Goal: Task Accomplishment & Management: Use online tool/utility

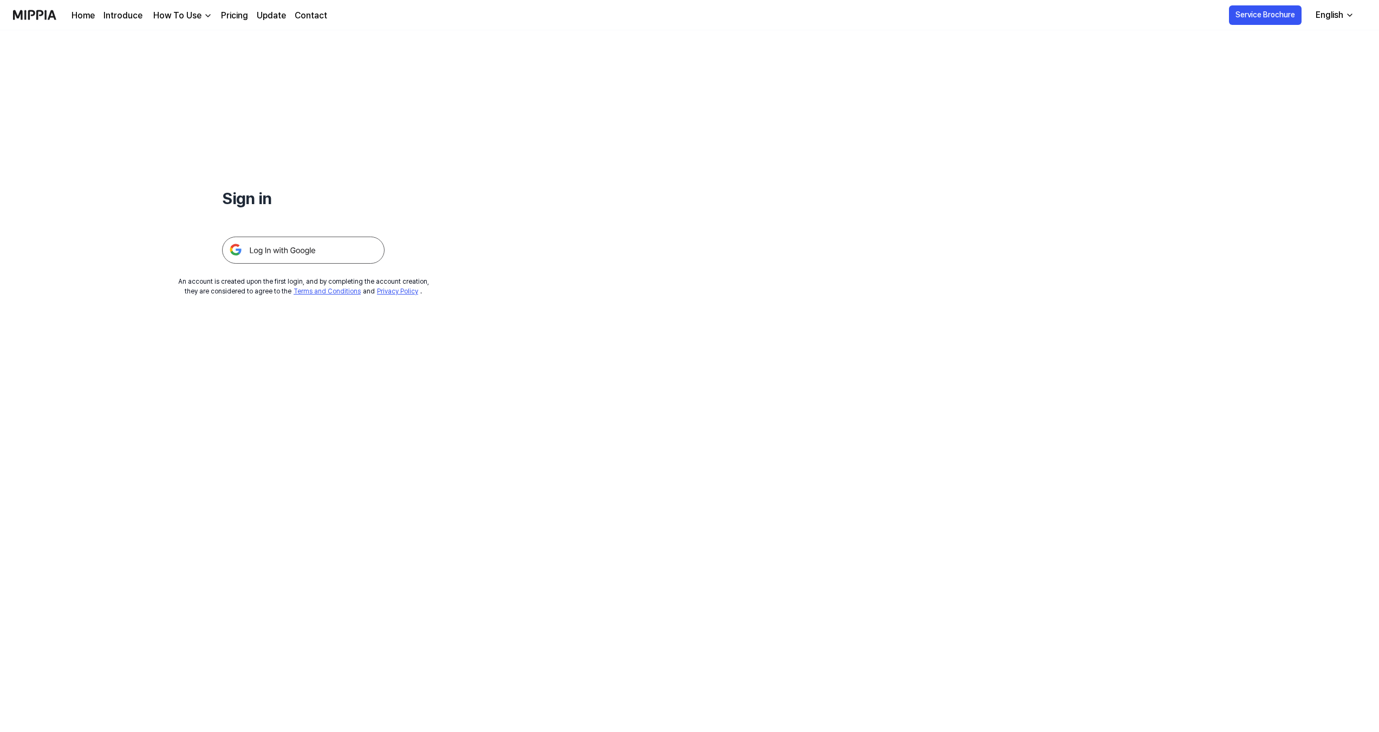
click at [321, 257] on img at bounding box center [303, 250] width 163 height 27
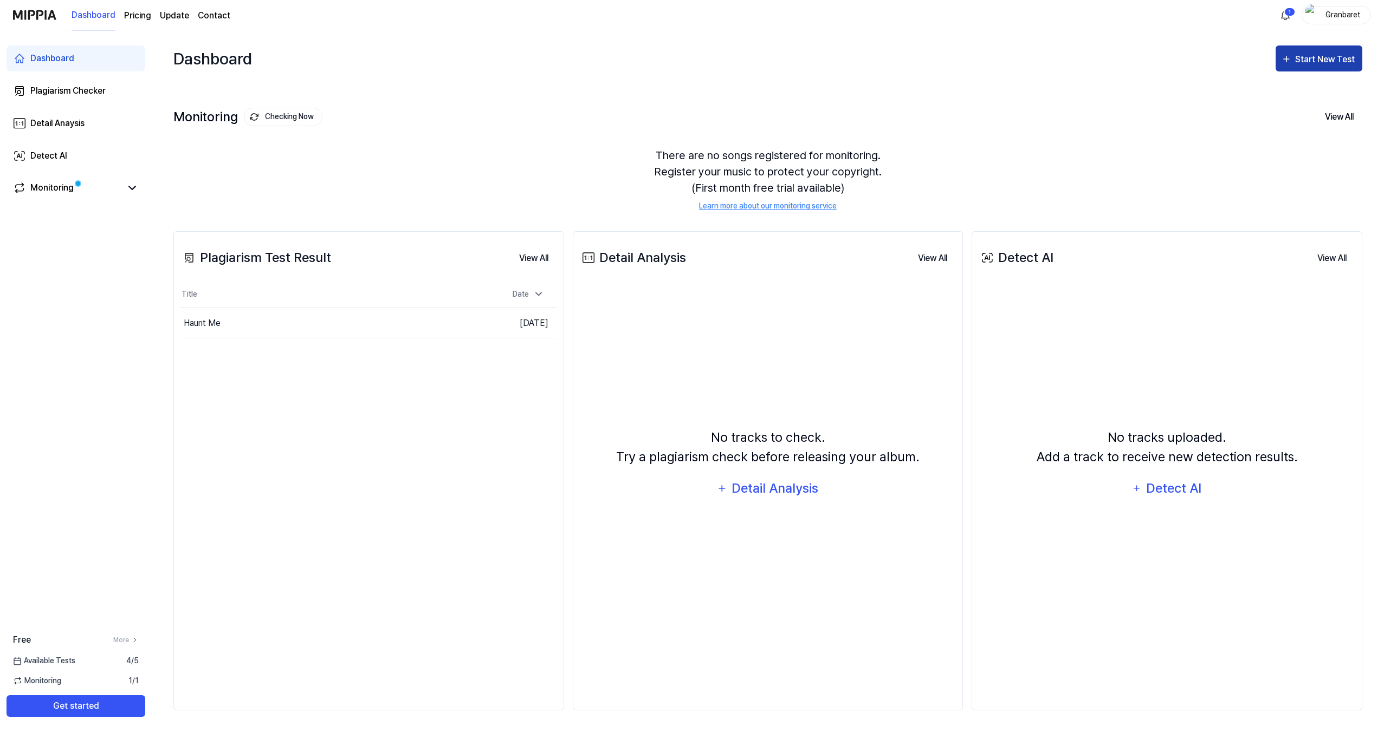
click at [1329, 59] on div "Start New Test" at bounding box center [1326, 60] width 62 height 14
click at [1318, 93] on div "Plagiarism test" at bounding box center [1305, 93] width 94 height 14
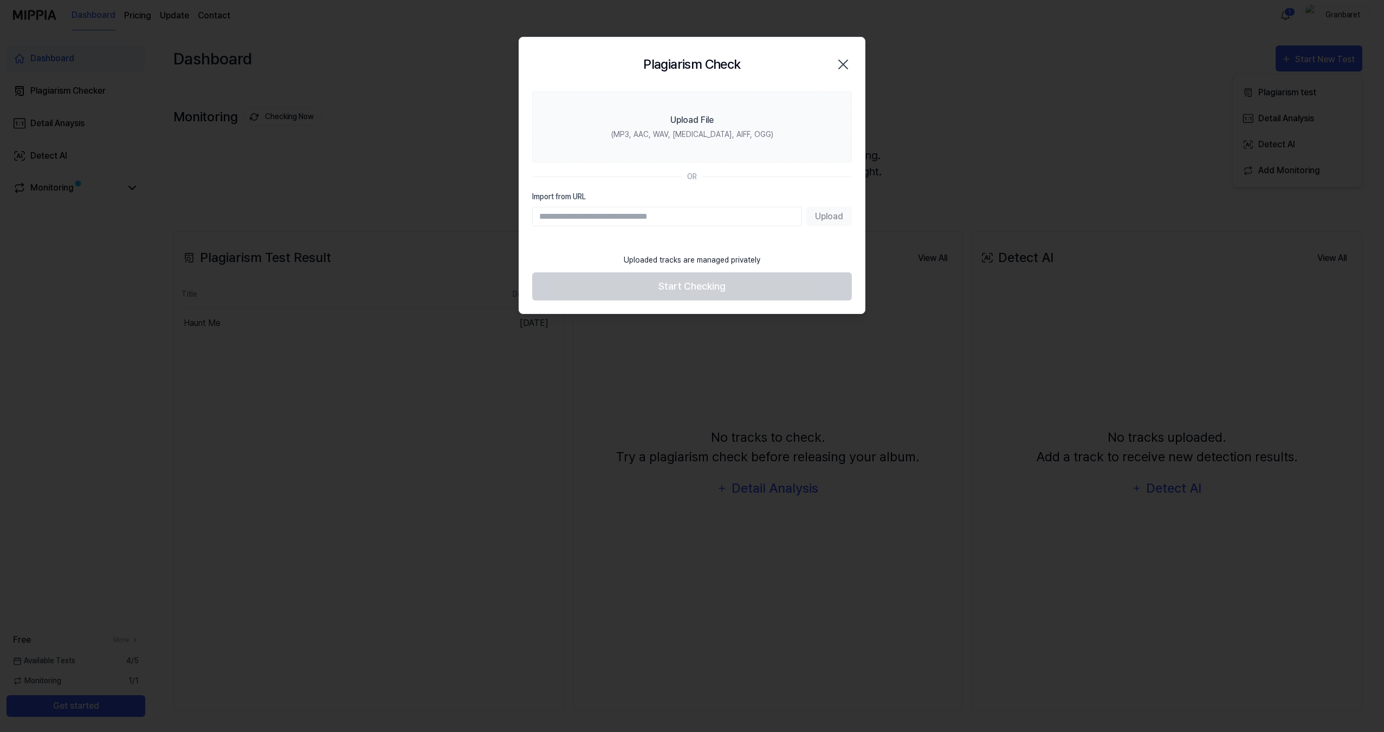
click at [736, 215] on input "Import from URL" at bounding box center [667, 217] width 270 height 20
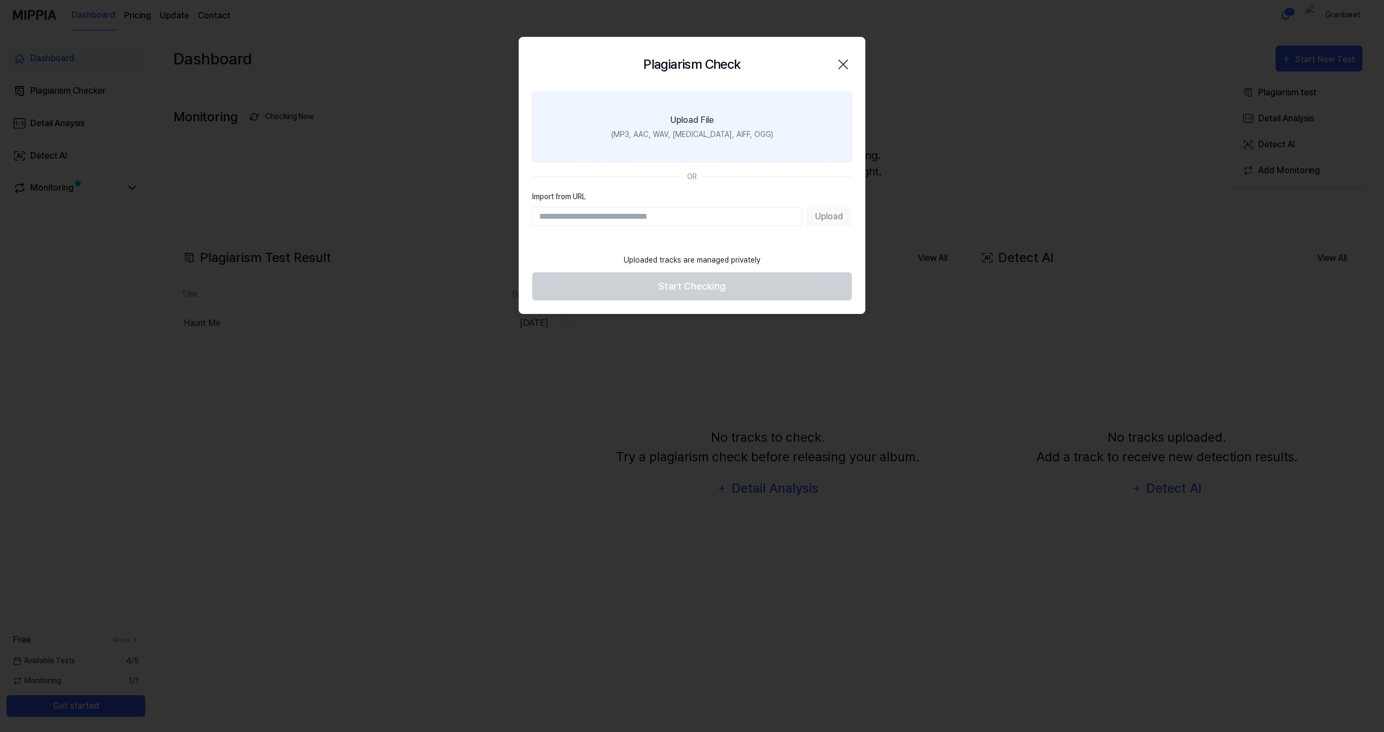
click at [734, 140] on label "Upload File (MP3, AAC, WAV, [MEDICAL_DATA], AIFF, OGG)" at bounding box center [692, 127] width 320 height 71
click at [0, 0] on input "Upload File (MP3, AAC, WAV, [MEDICAL_DATA], AIFF, OGG)" at bounding box center [0, 0] width 0 height 0
click at [724, 119] on label "Upload File (MP3, AAC, WAV, [MEDICAL_DATA], AIFF, OGG)" at bounding box center [692, 127] width 320 height 71
click at [0, 0] on input "Upload File (MP3, AAC, WAV, [MEDICAL_DATA], AIFF, OGG)" at bounding box center [0, 0] width 0 height 0
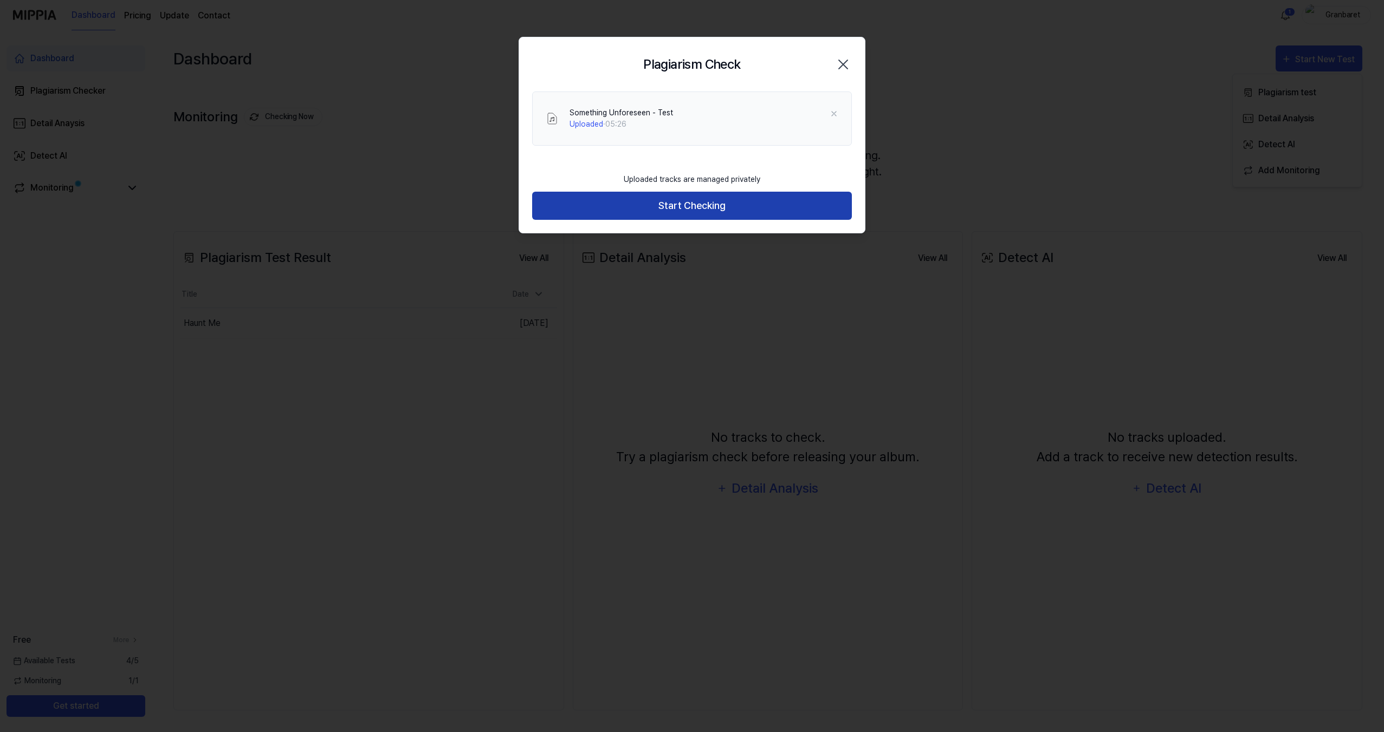
click at [721, 206] on button "Start Checking" at bounding box center [692, 206] width 320 height 29
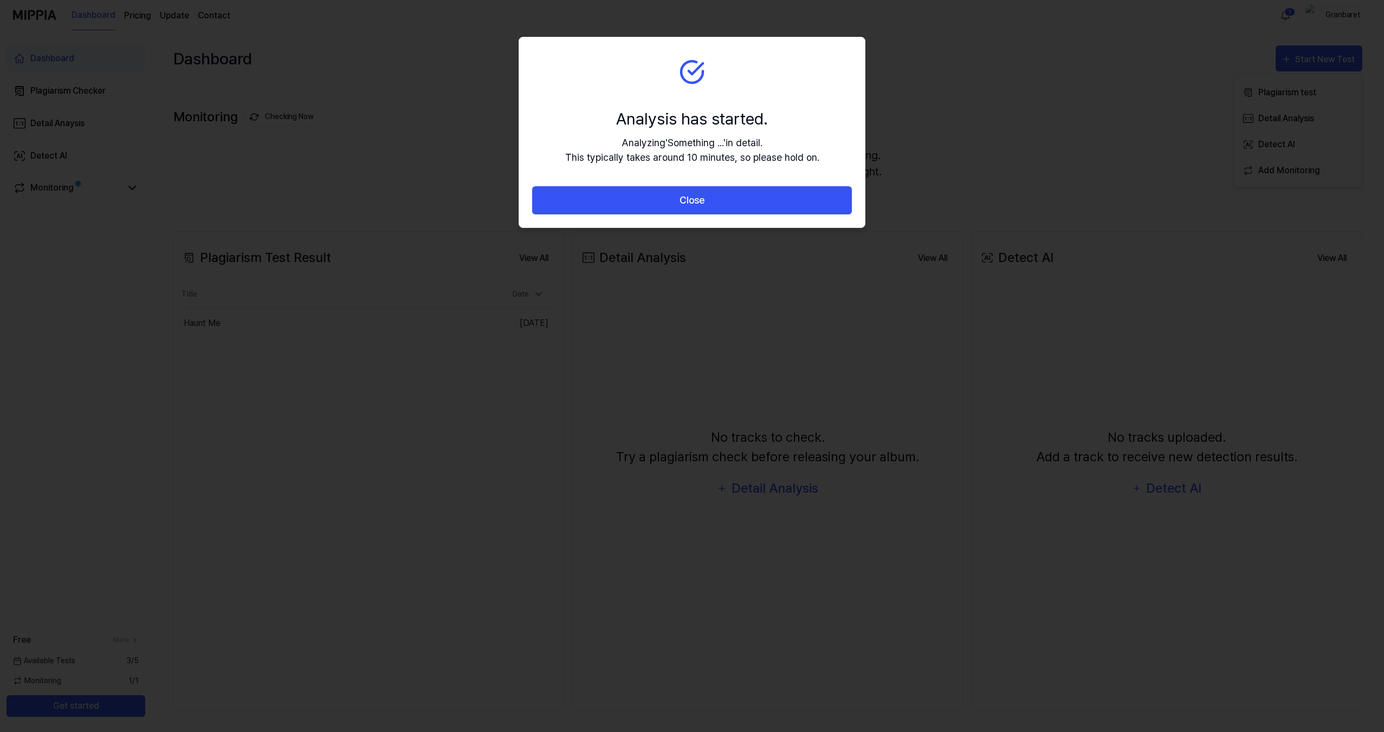
click at [721, 206] on button "Close" at bounding box center [692, 200] width 320 height 29
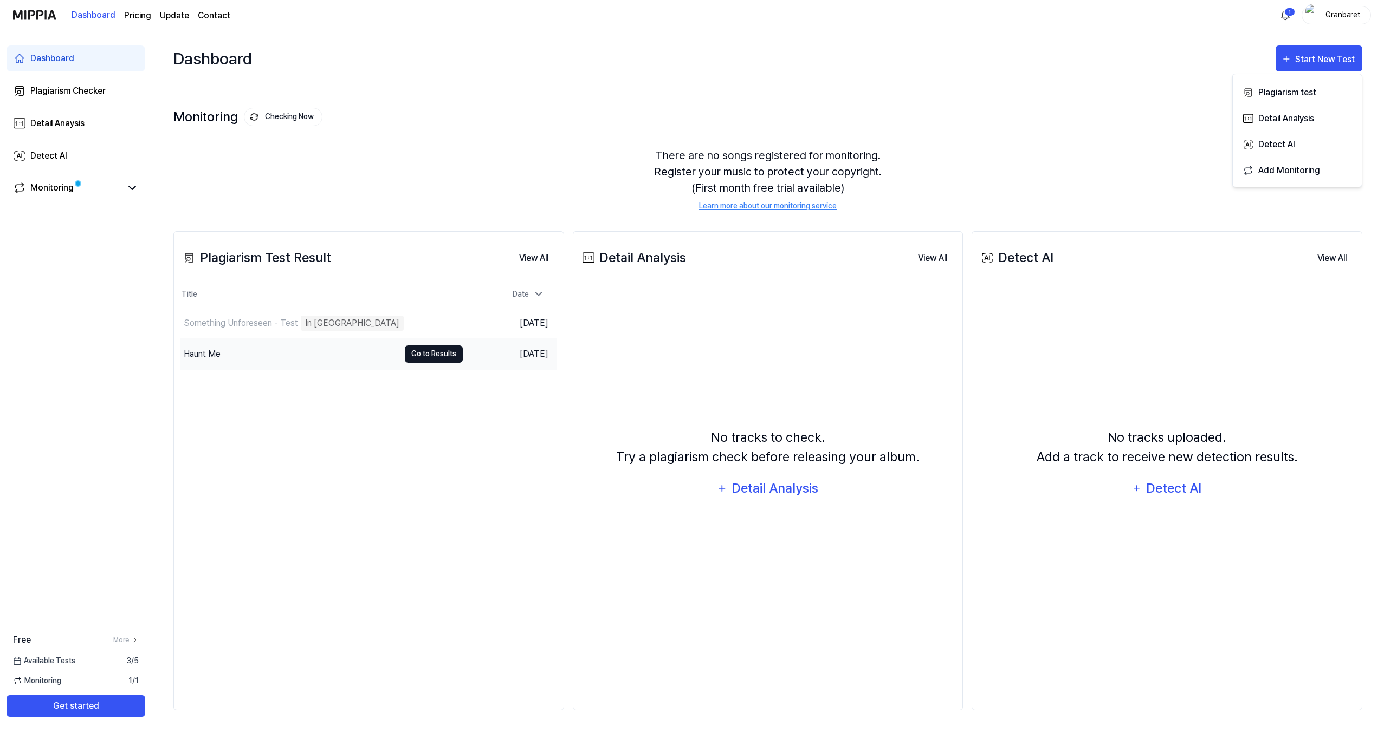
click at [425, 352] on button "Go to Results" at bounding box center [434, 354] width 58 height 17
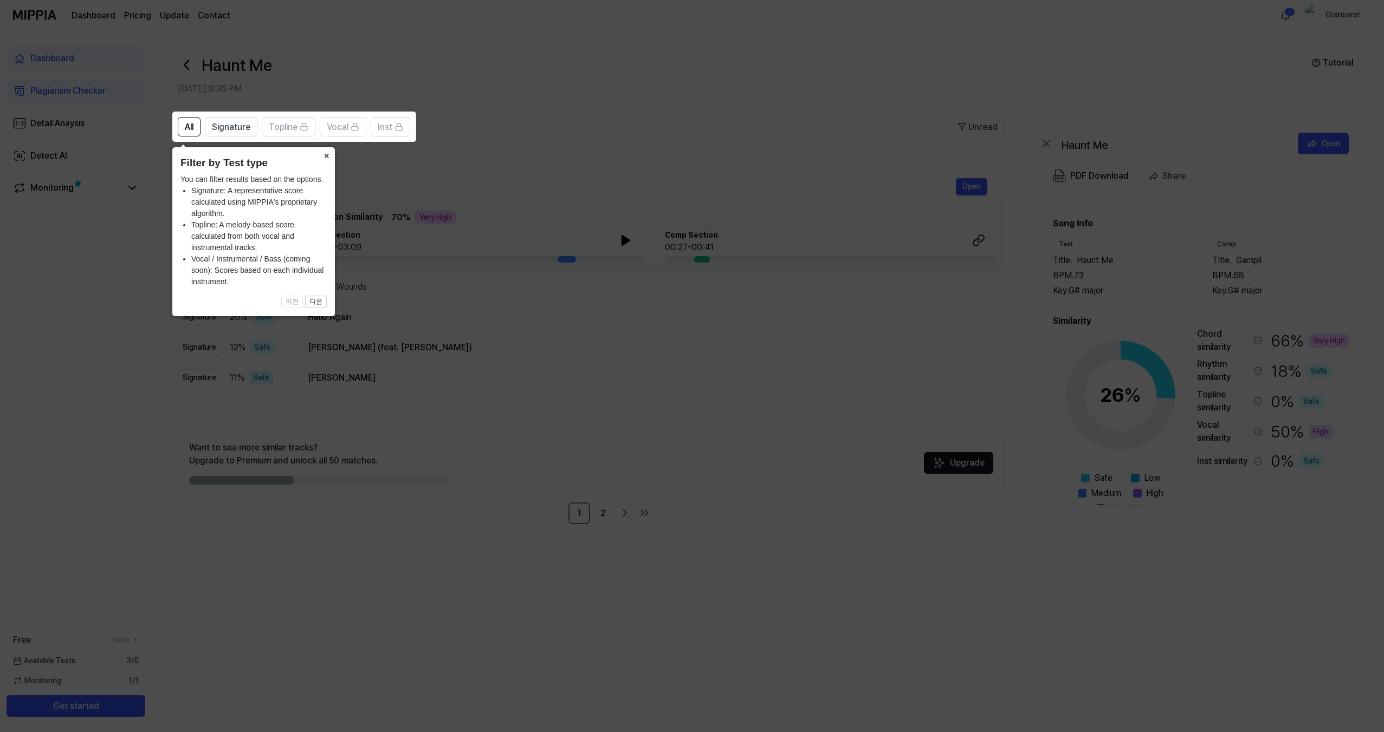
click at [326, 156] on button "×" at bounding box center [325, 154] width 17 height 15
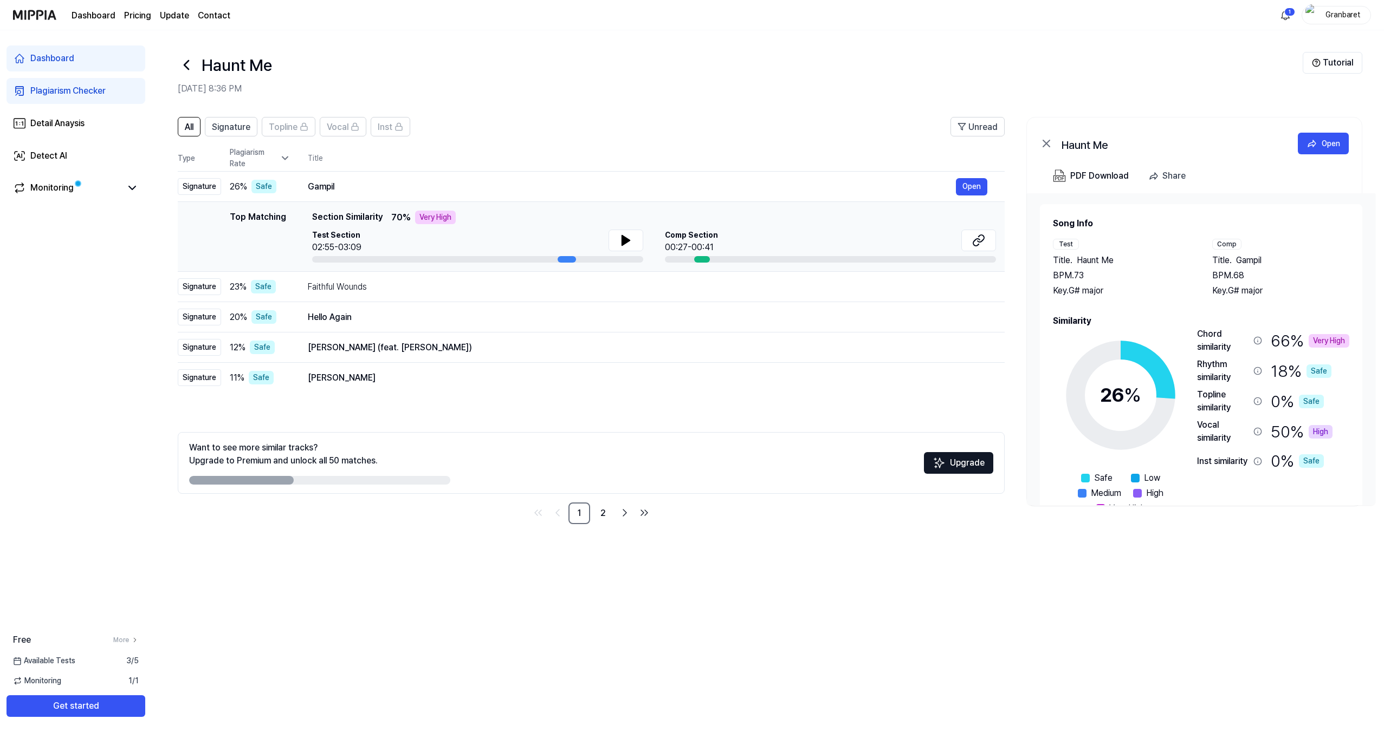
drag, startPoint x: 358, startPoint y: 219, endPoint x: 424, endPoint y: 219, distance: 65.6
click at [424, 219] on div "Top Matching Section Similarity 70 % Very High" at bounding box center [654, 218] width 684 height 14
click at [635, 234] on button at bounding box center [625, 241] width 35 height 22
click at [625, 241] on icon at bounding box center [625, 240] width 13 height 13
click at [704, 257] on div at bounding box center [702, 259] width 16 height 7
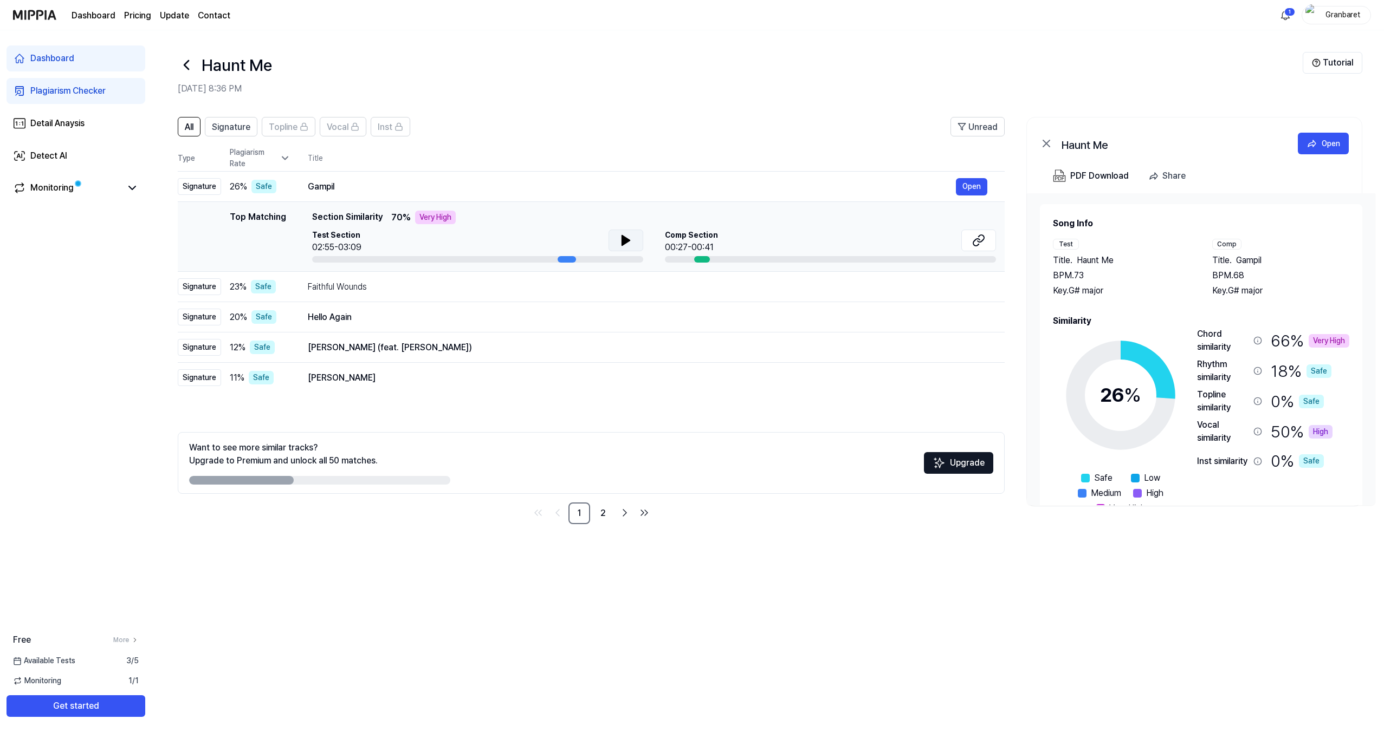
drag, startPoint x: 696, startPoint y: 257, endPoint x: 708, endPoint y: 257, distance: 11.9
click at [708, 257] on div at bounding box center [702, 259] width 16 height 7
click at [639, 241] on button at bounding box center [625, 241] width 35 height 22
click at [637, 240] on button at bounding box center [625, 241] width 35 height 22
click at [634, 240] on button at bounding box center [625, 241] width 35 height 22
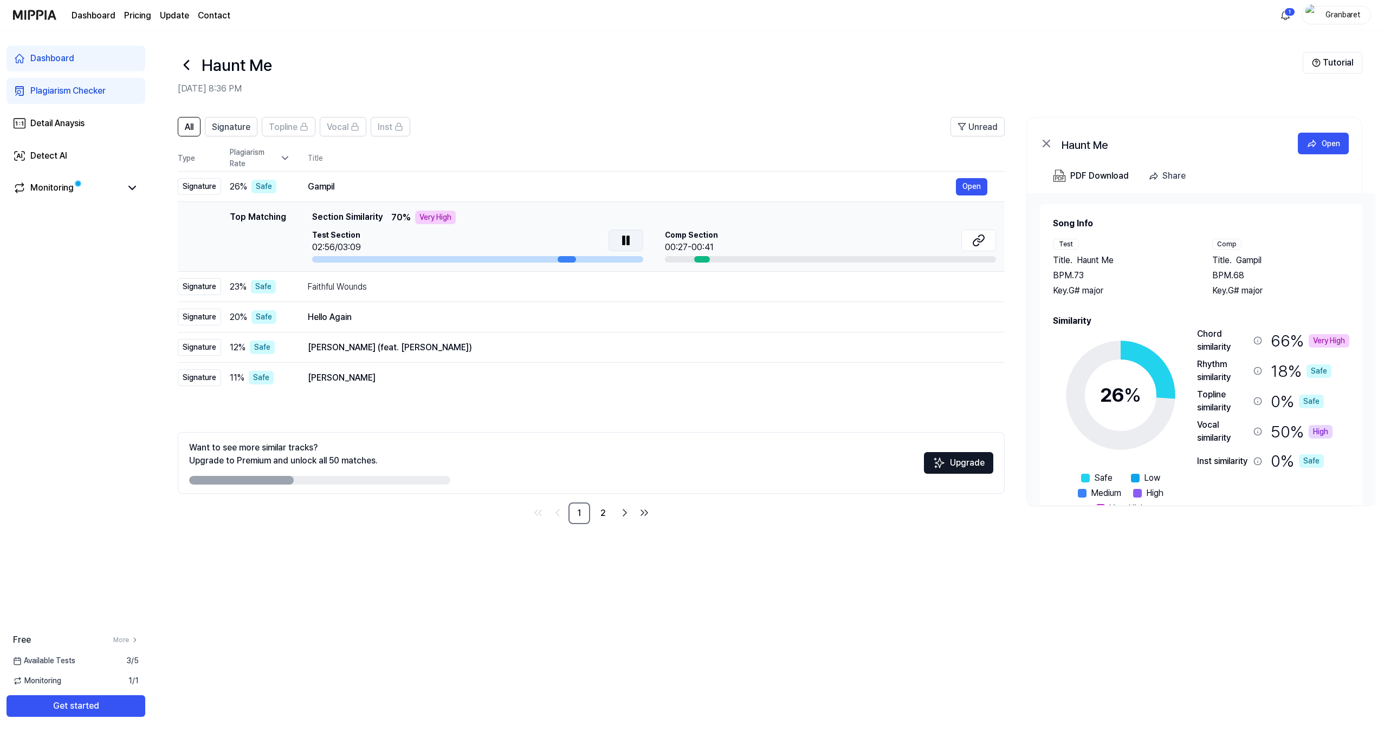
click at [634, 240] on button at bounding box center [625, 241] width 35 height 22
click at [243, 191] on span "26 %" at bounding box center [238, 186] width 17 height 13
click at [268, 189] on div "Safe" at bounding box center [263, 187] width 25 height 14
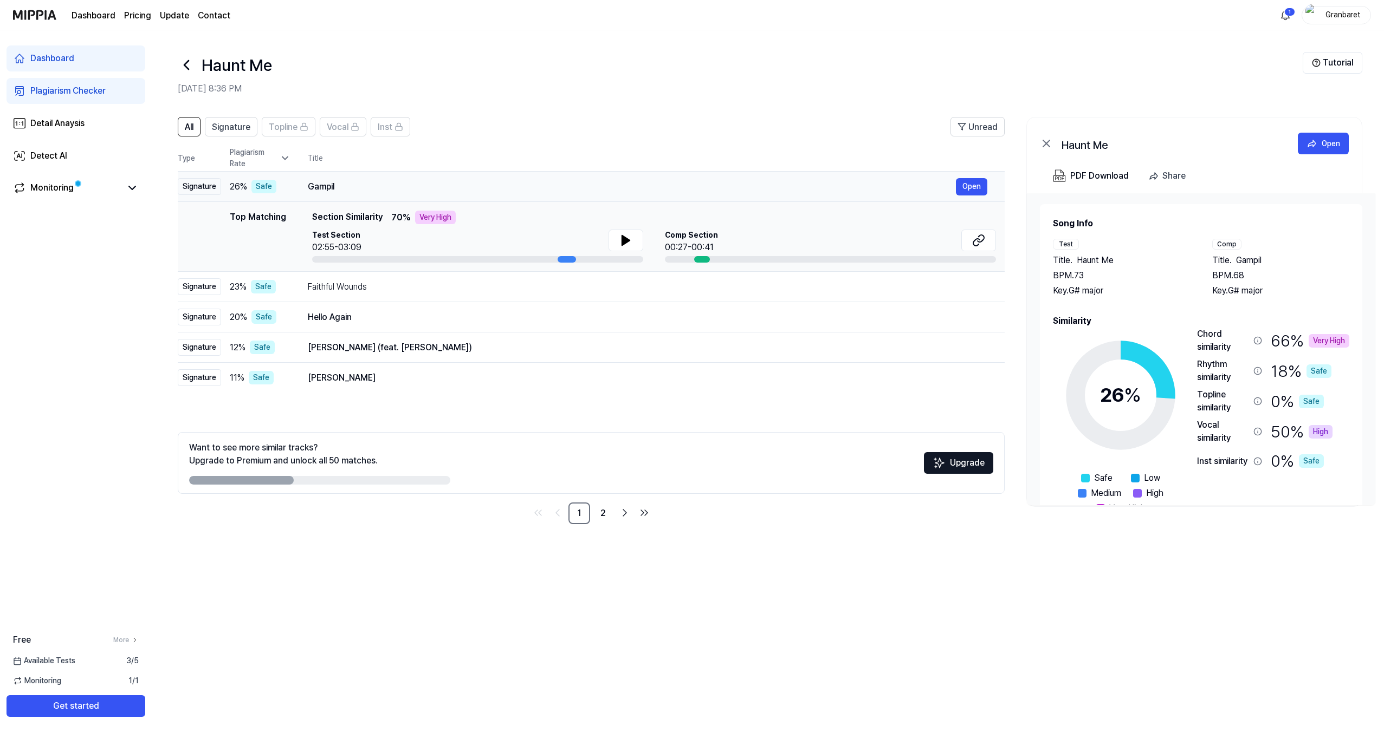
click at [208, 189] on div "Signature" at bounding box center [199, 186] width 43 height 17
click at [974, 186] on button "Open" at bounding box center [971, 186] width 31 height 17
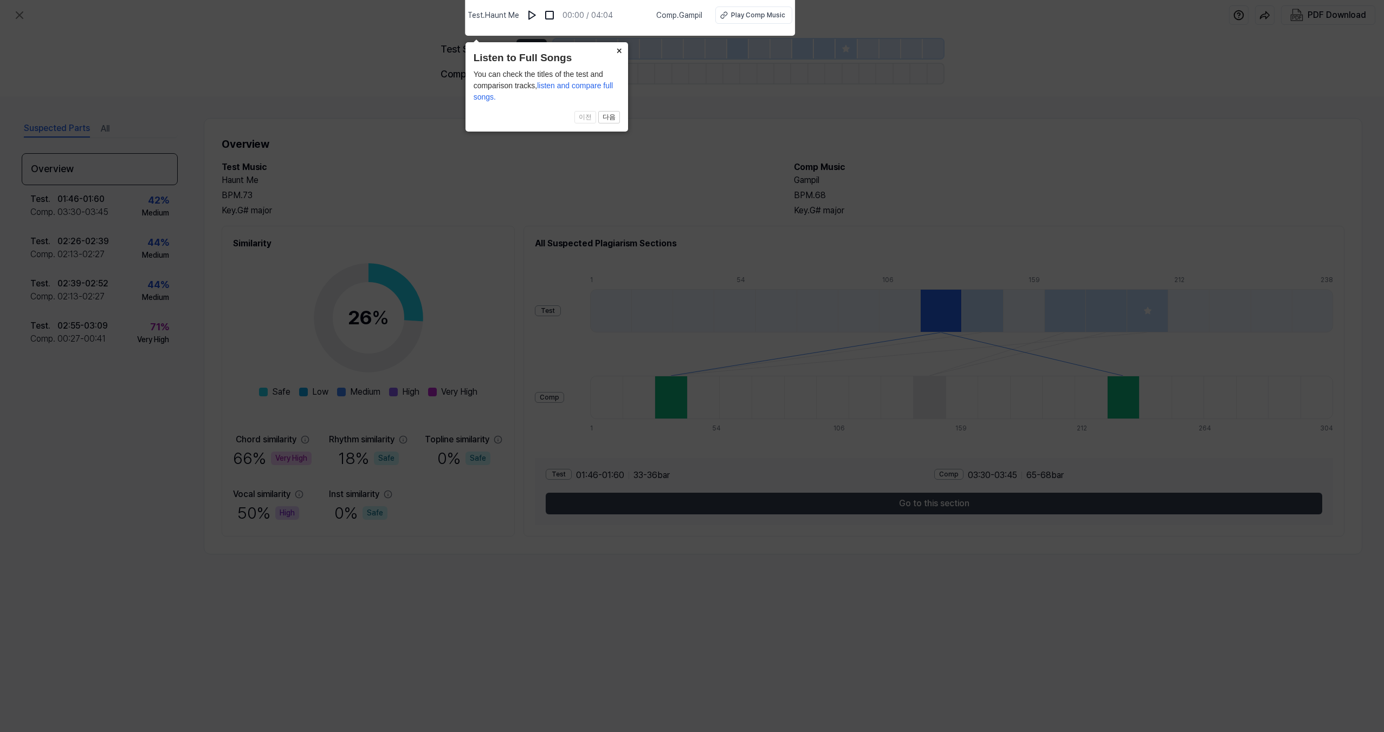
click at [619, 50] on button "×" at bounding box center [619, 49] width 17 height 15
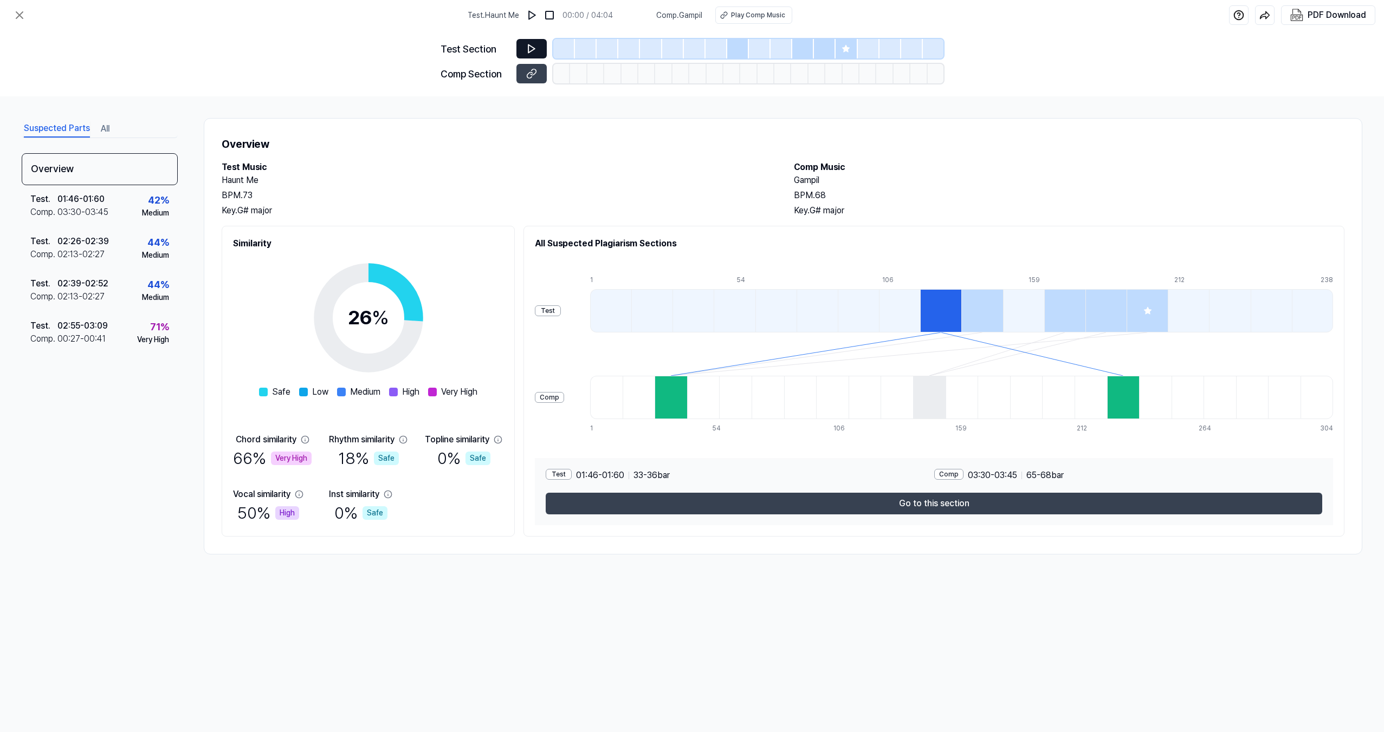
click at [530, 53] on icon at bounding box center [531, 48] width 11 height 11
click at [537, 53] on button at bounding box center [531, 49] width 30 height 20
click at [536, 76] on icon at bounding box center [531, 73] width 11 height 11
click at [532, 53] on icon at bounding box center [531, 48] width 11 height 11
click at [734, 40] on div at bounding box center [738, 49] width 22 height 20
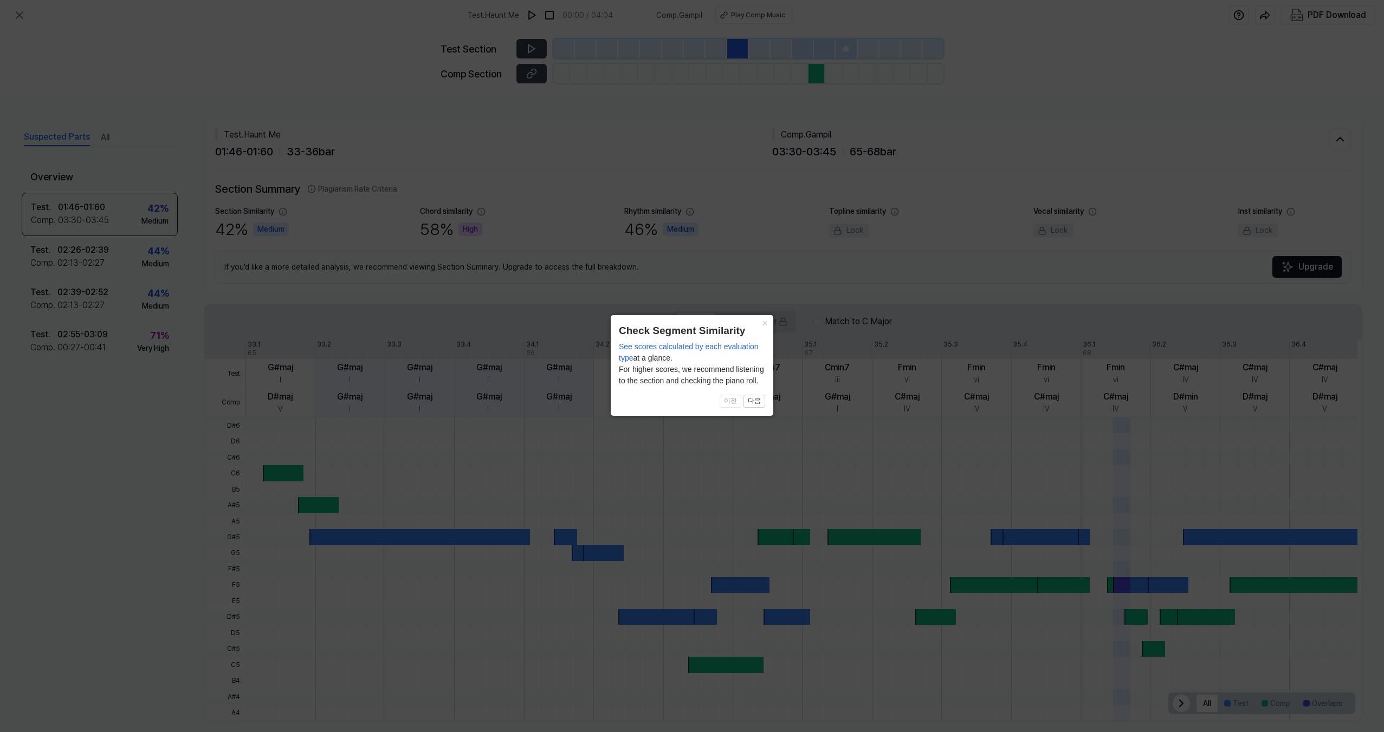
click at [725, 69] on icon at bounding box center [692, 366] width 1384 height 732
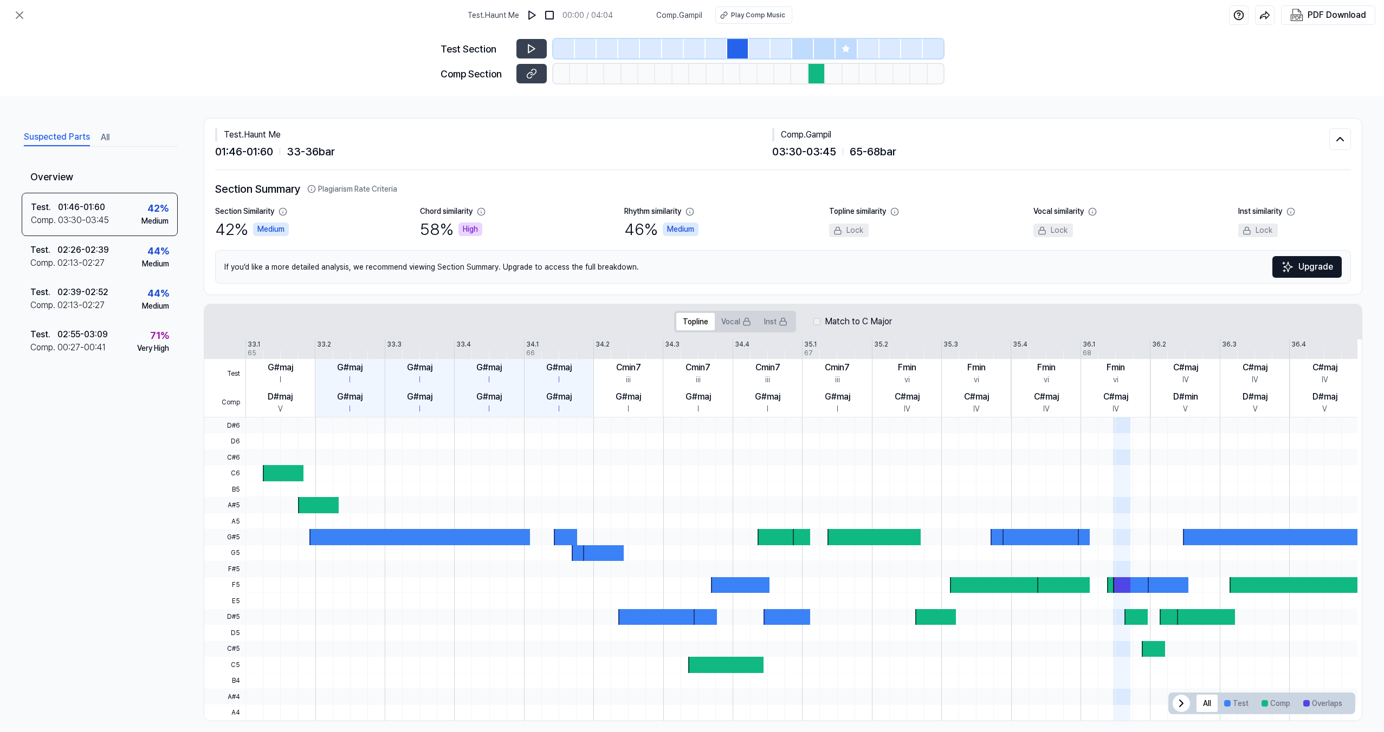
click at [318, 504] on div at bounding box center [318, 505] width 41 height 16
click at [126, 353] on div "Test . 02:55 - 03:09 Comp . 00:27 - 00:41 71 % Very High" at bounding box center [100, 342] width 156 height 42
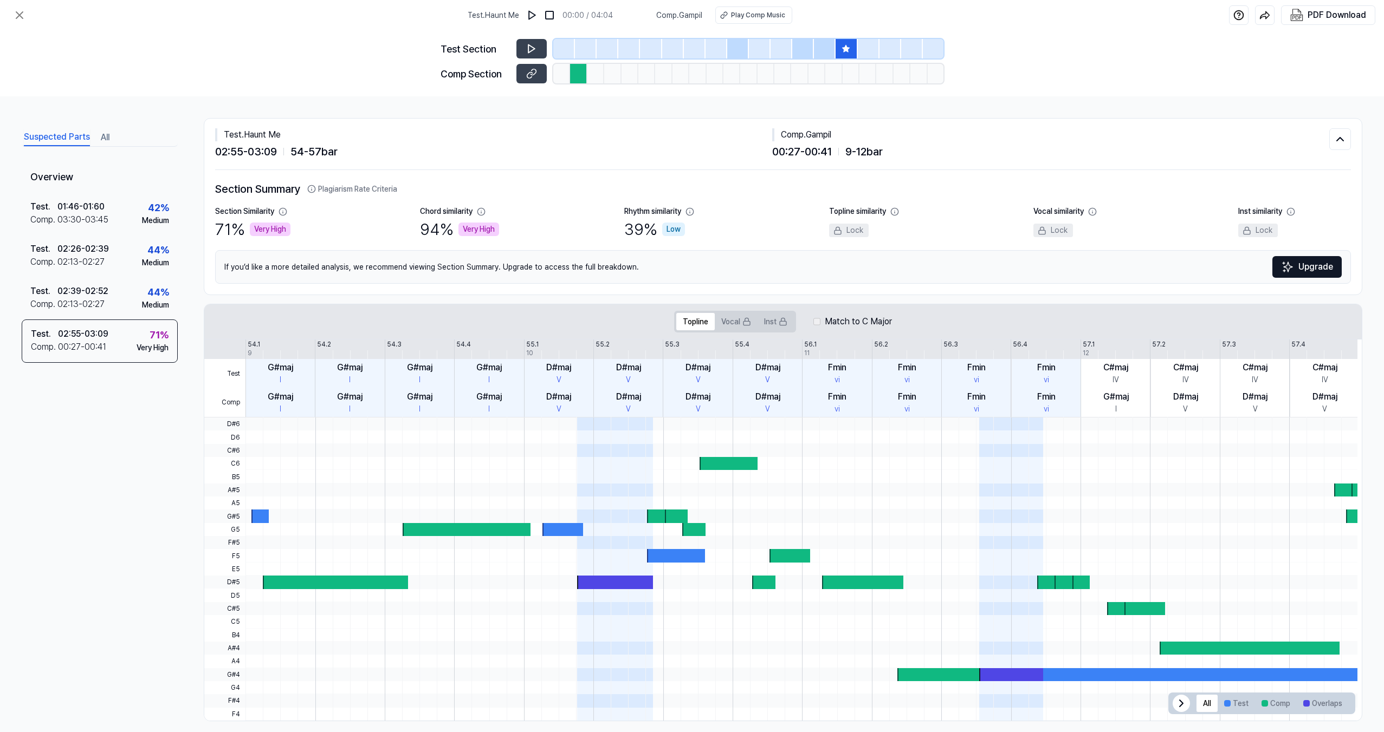
click at [483, 231] on div "Very High" at bounding box center [478, 230] width 41 height 14
click at [290, 225] on div "Very High" at bounding box center [270, 230] width 41 height 14
click at [99, 218] on div "03:30 - 03:45" at bounding box center [82, 219] width 51 height 13
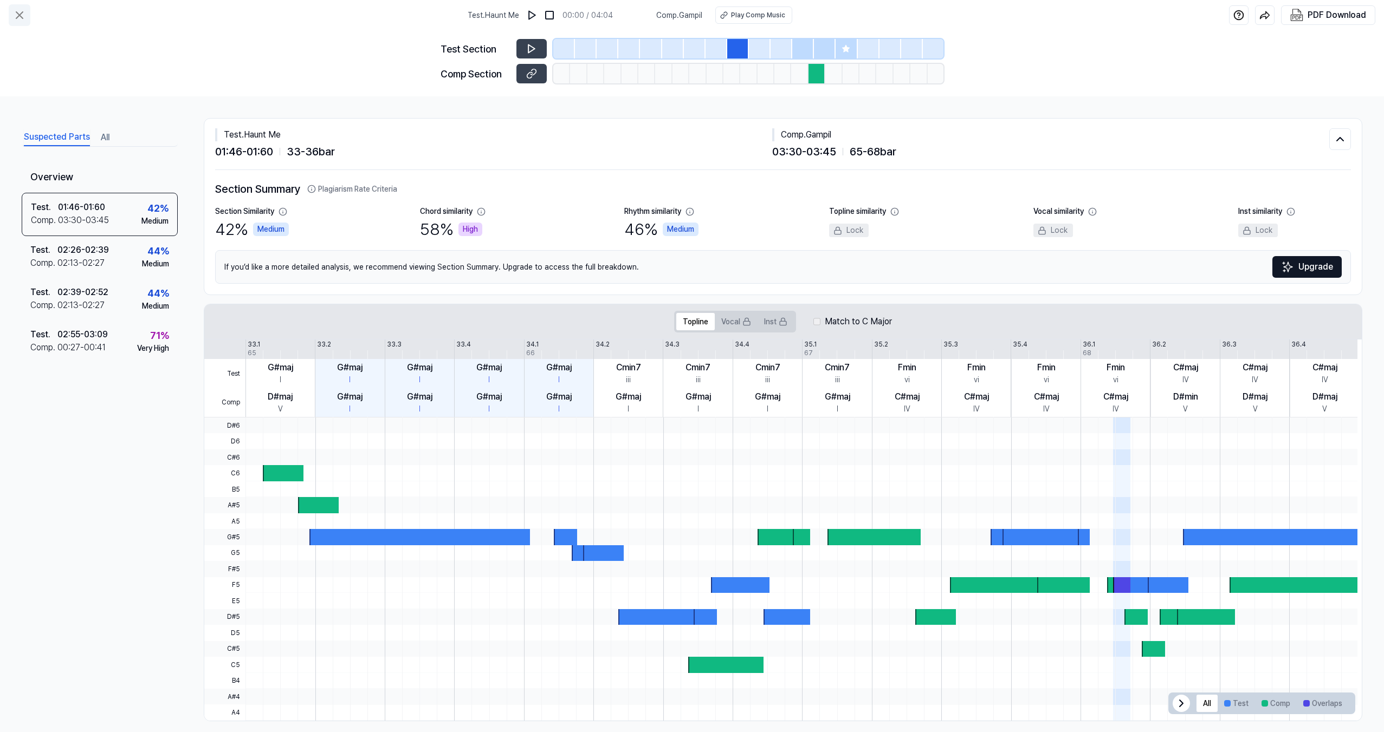
click at [25, 21] on icon at bounding box center [19, 15] width 13 height 13
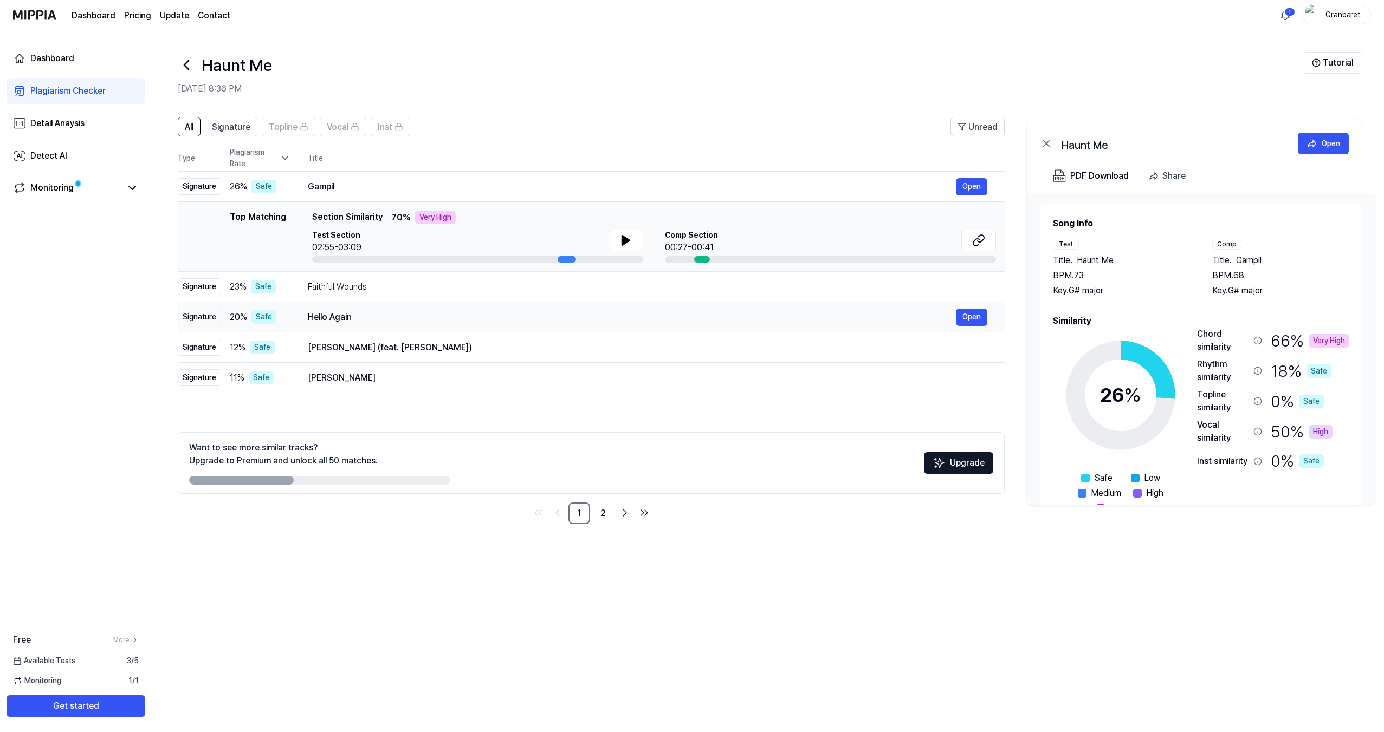
click at [424, 324] on div "Hello Again Open" at bounding box center [647, 317] width 679 height 17
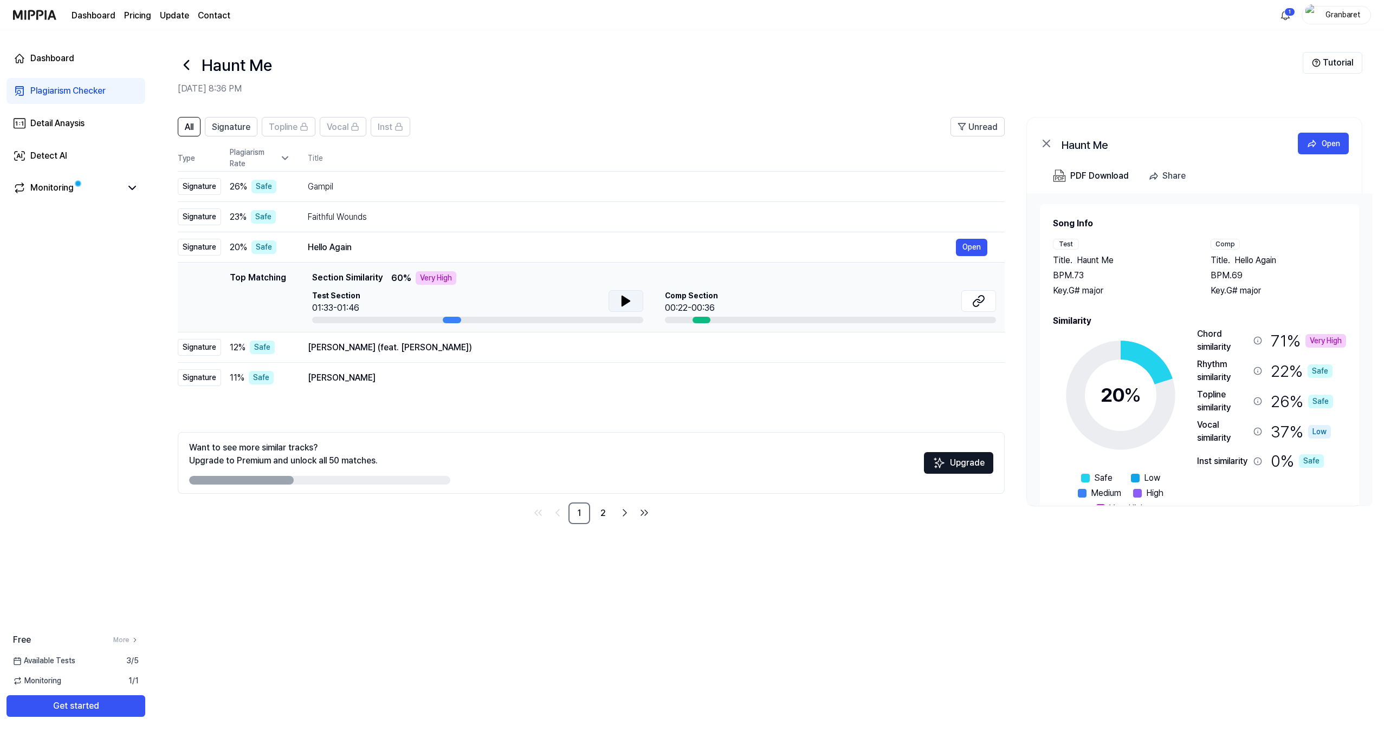
click at [615, 299] on button at bounding box center [625, 301] width 35 height 22
click at [378, 215] on div "Faithful Wounds" at bounding box center [632, 217] width 648 height 13
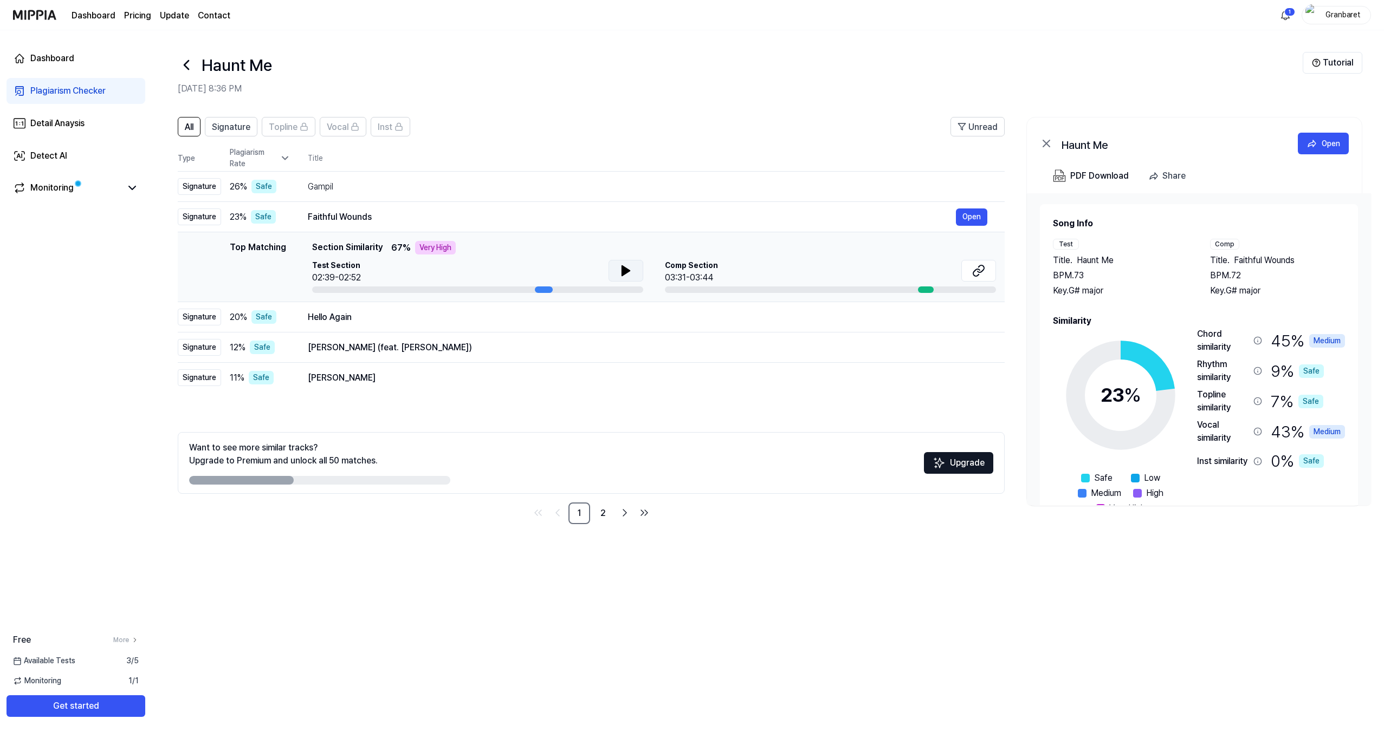
click at [625, 270] on icon at bounding box center [626, 271] width 8 height 10
click at [625, 270] on icon at bounding box center [625, 270] width 13 height 13
click at [926, 291] on div at bounding box center [926, 290] width 16 height 7
click at [984, 277] on button at bounding box center [978, 271] width 35 height 22
click at [463, 187] on div "Gampil" at bounding box center [632, 186] width 648 height 13
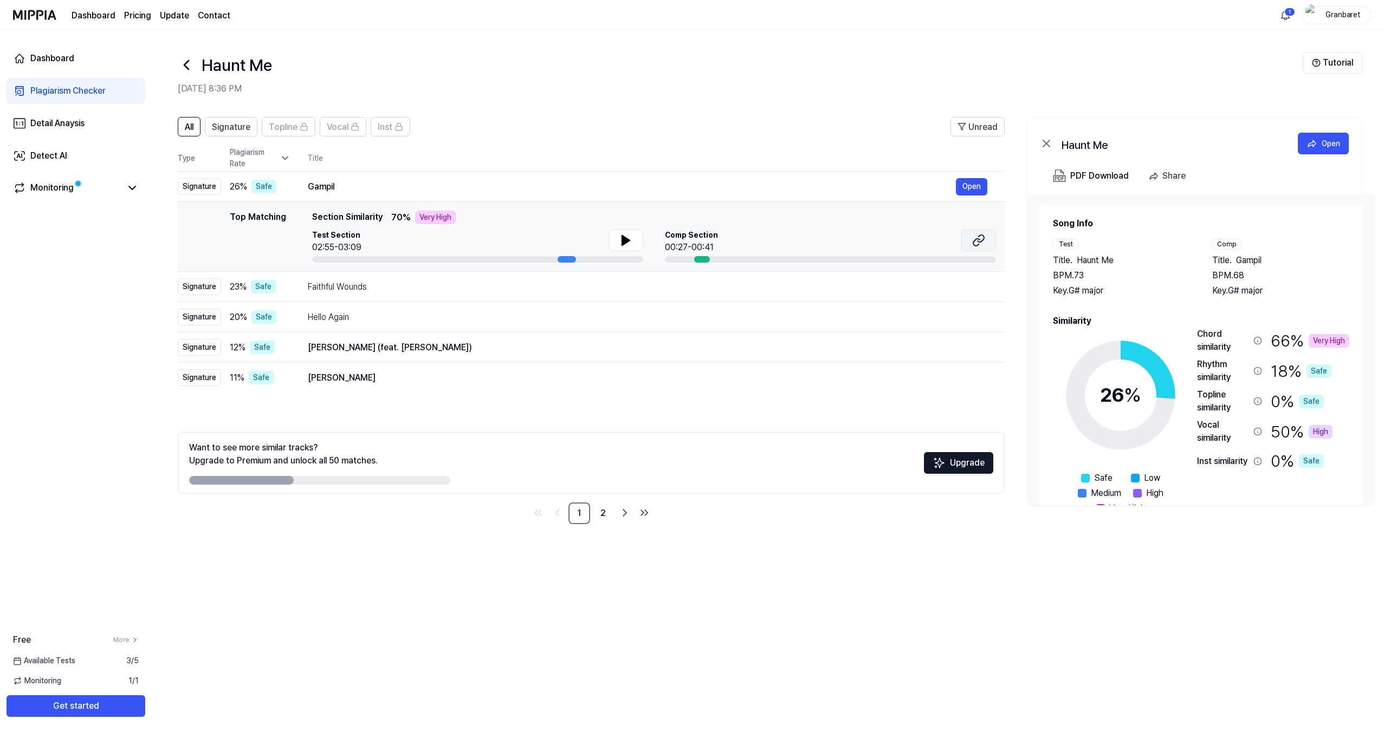
click at [974, 242] on icon at bounding box center [978, 240] width 13 height 13
click at [974, 318] on button "Open" at bounding box center [971, 317] width 31 height 17
click at [566, 297] on td "Faithful Wounds Open" at bounding box center [647, 287] width 714 height 30
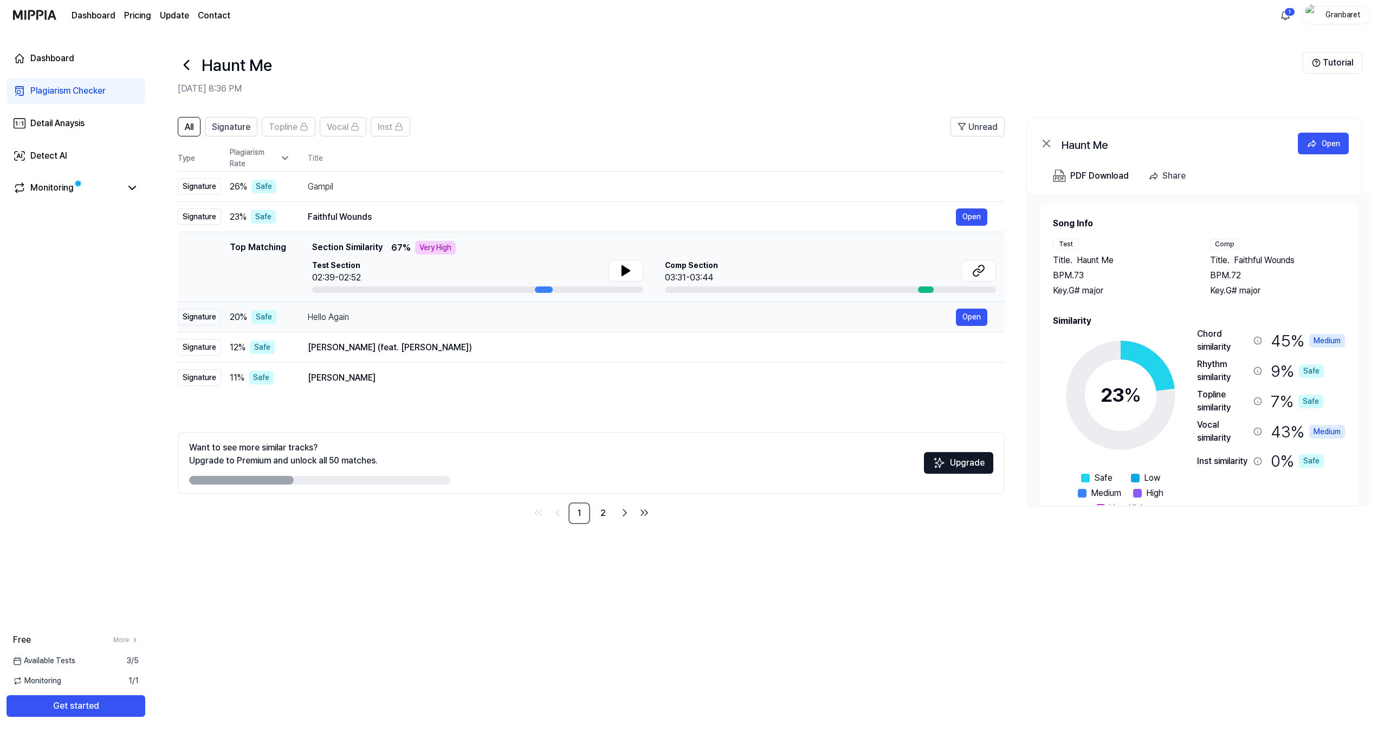
click at [574, 326] on td "Hello Again Open" at bounding box center [647, 317] width 714 height 30
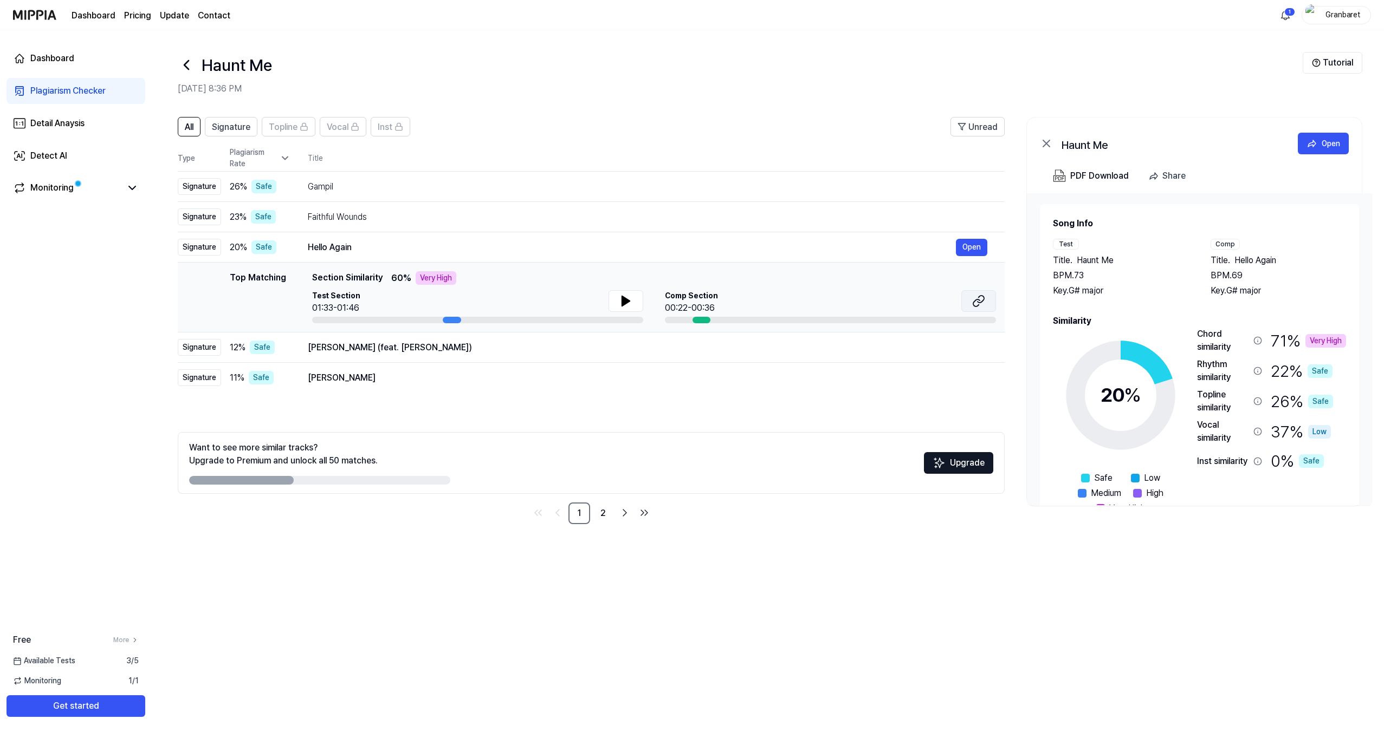
click at [981, 302] on icon at bounding box center [980, 299] width 7 height 7
click at [1139, 210] on div "Song Info Test Title . Haunt Me BPM. 73 Key. G# major Comp Title . Hello Again …" at bounding box center [1199, 366] width 319 height 324
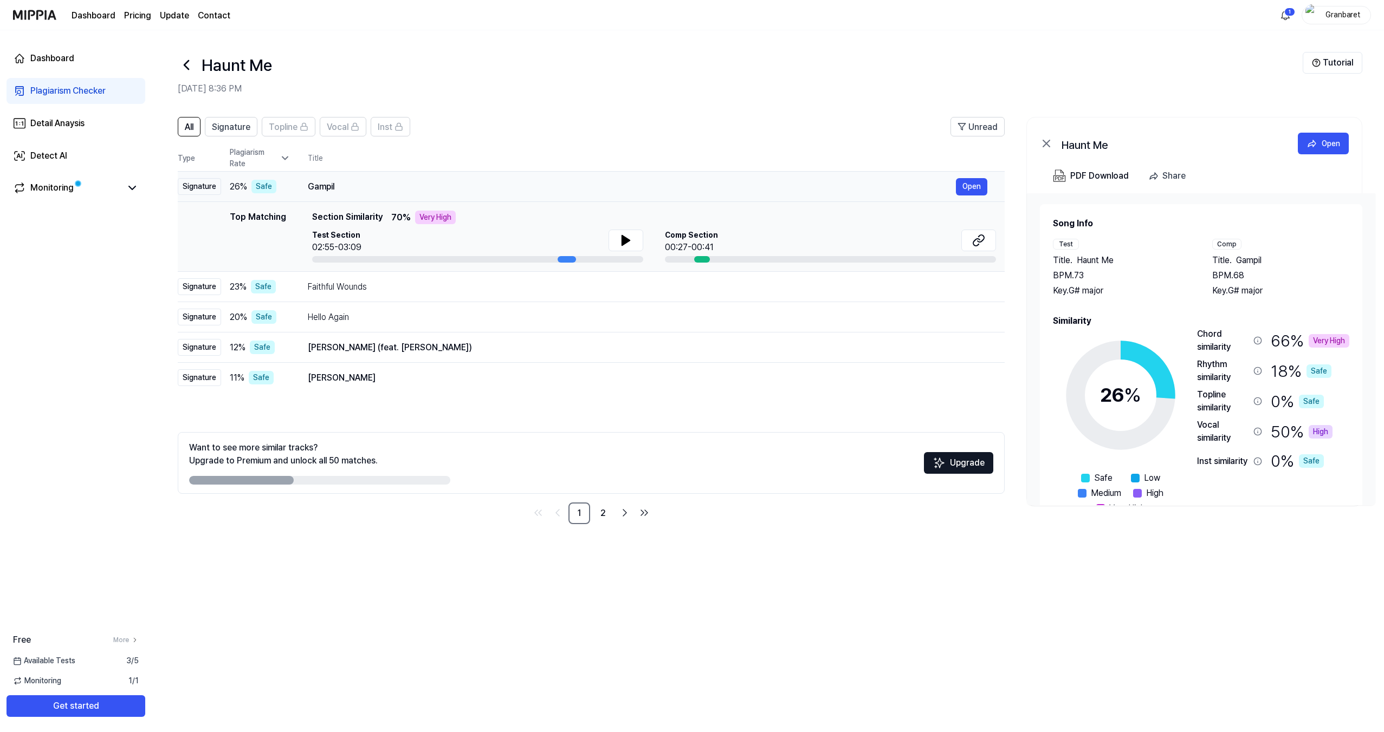
click at [346, 183] on div "Gampil" at bounding box center [632, 186] width 648 height 13
click at [376, 297] on td "Faithful Wounds Open" at bounding box center [647, 287] width 714 height 30
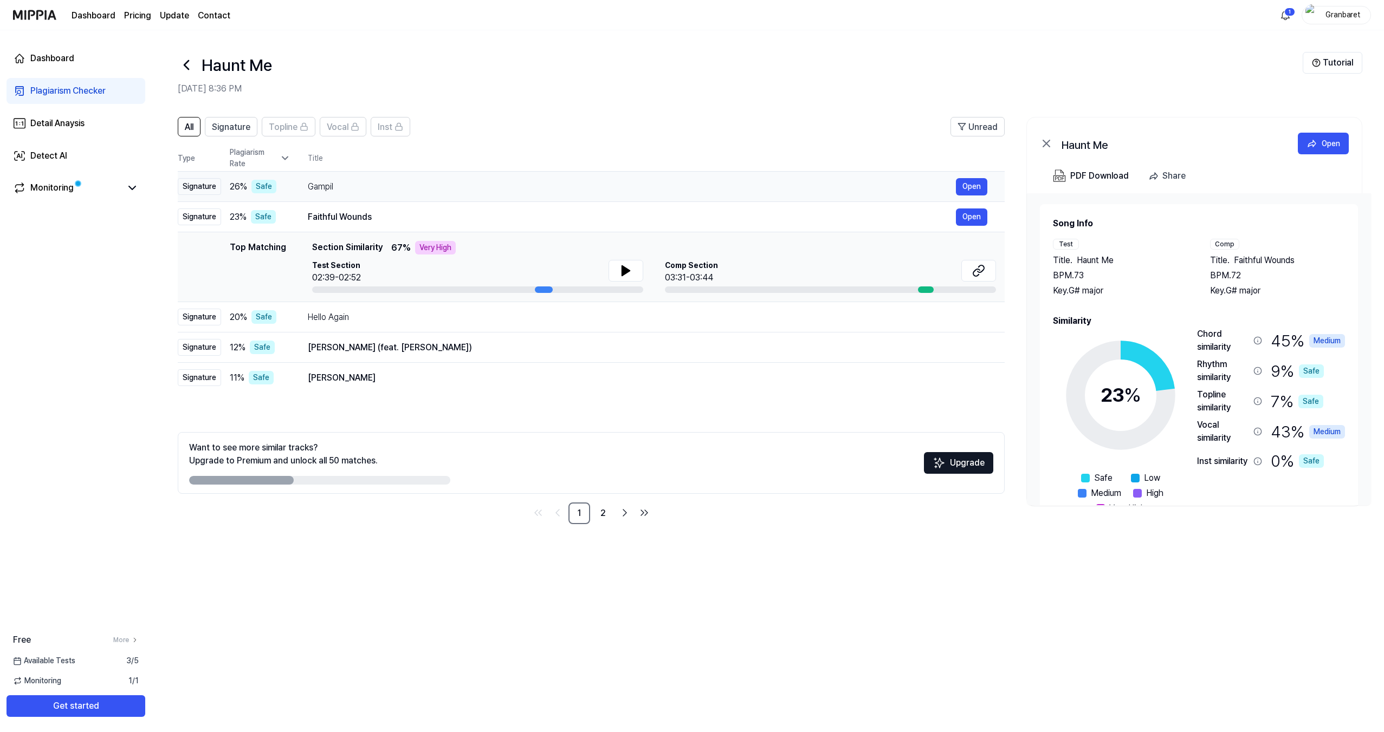
click at [382, 189] on div "Gampil" at bounding box center [632, 186] width 648 height 13
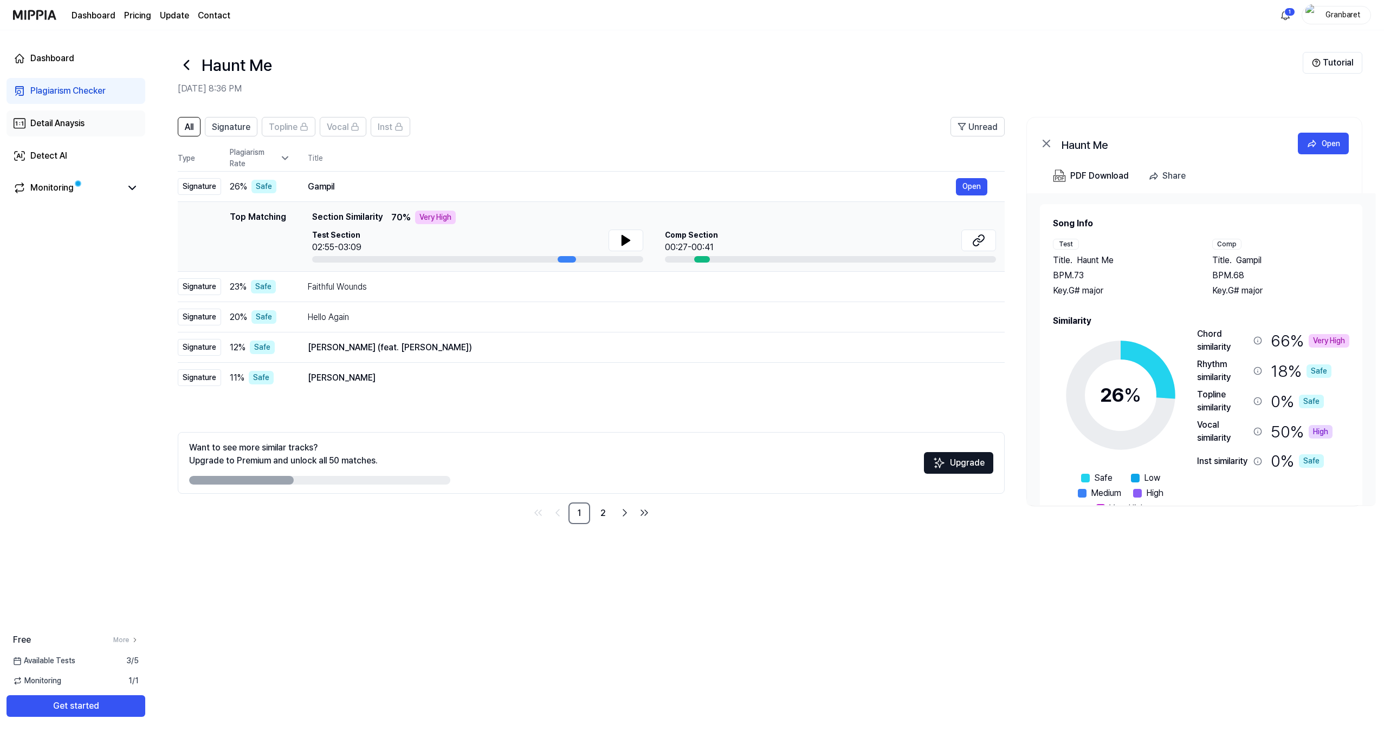
click at [81, 123] on div "Detail Anaysis" at bounding box center [57, 123] width 54 height 13
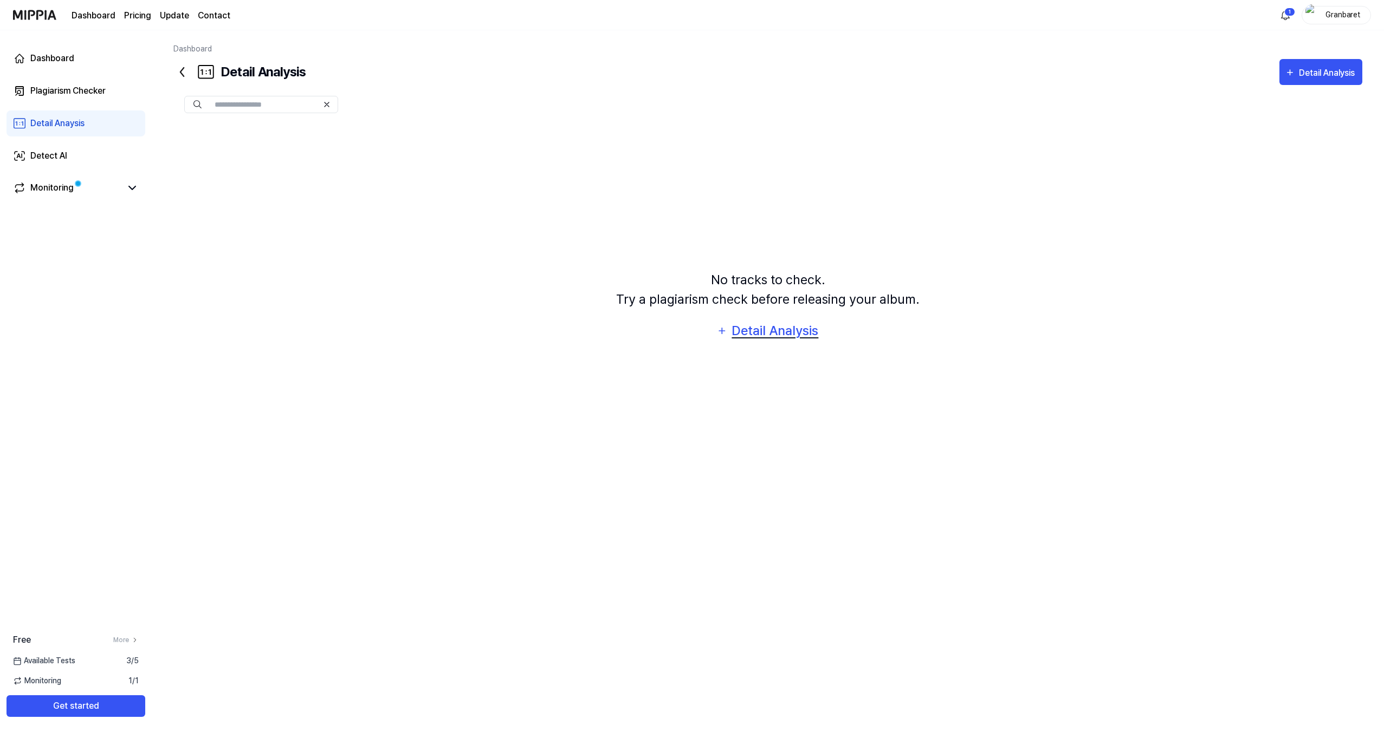
click at [773, 323] on div "Detail Analysis" at bounding box center [775, 331] width 88 height 21
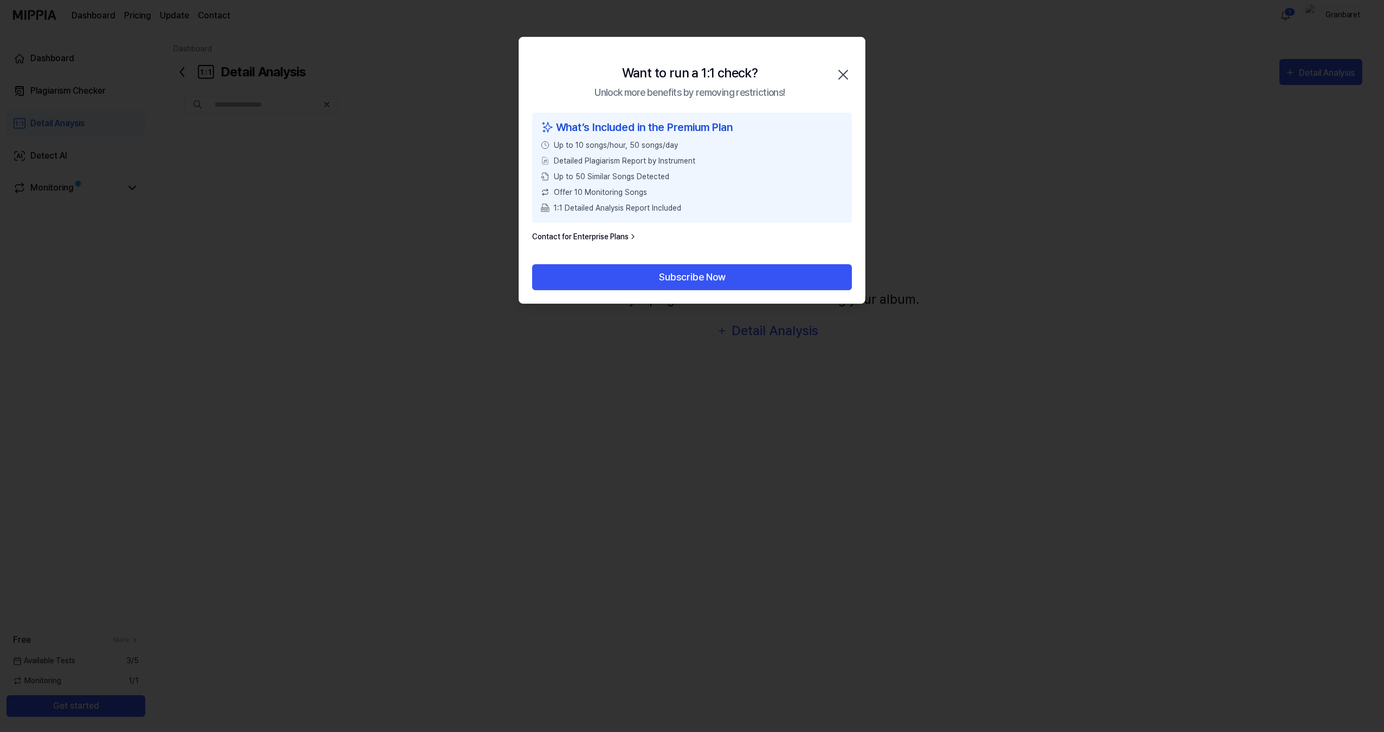
click at [846, 70] on icon "button" at bounding box center [842, 74] width 17 height 17
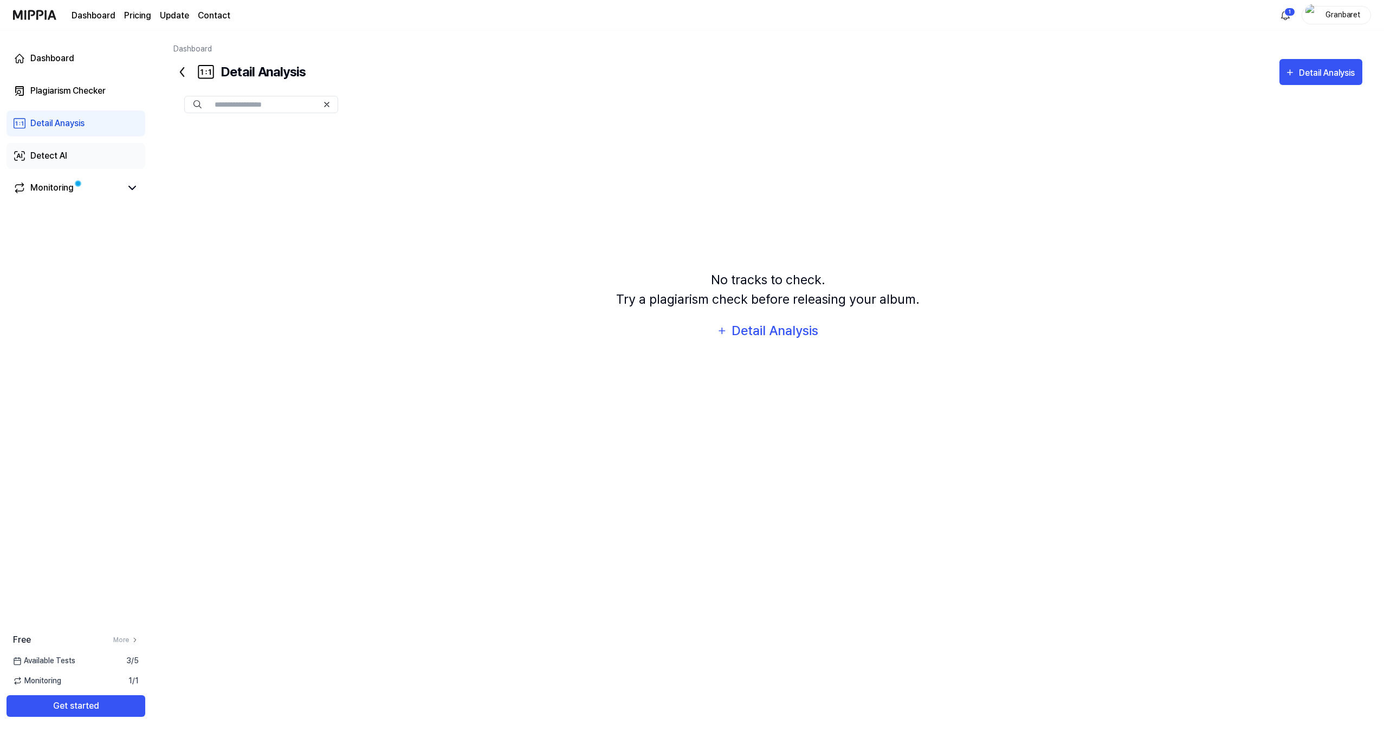
click at [61, 143] on link "Detect AI" at bounding box center [76, 156] width 139 height 26
click at [50, 161] on div "Detect AI" at bounding box center [48, 156] width 37 height 13
click at [786, 334] on div "Detect AI" at bounding box center [774, 331] width 58 height 21
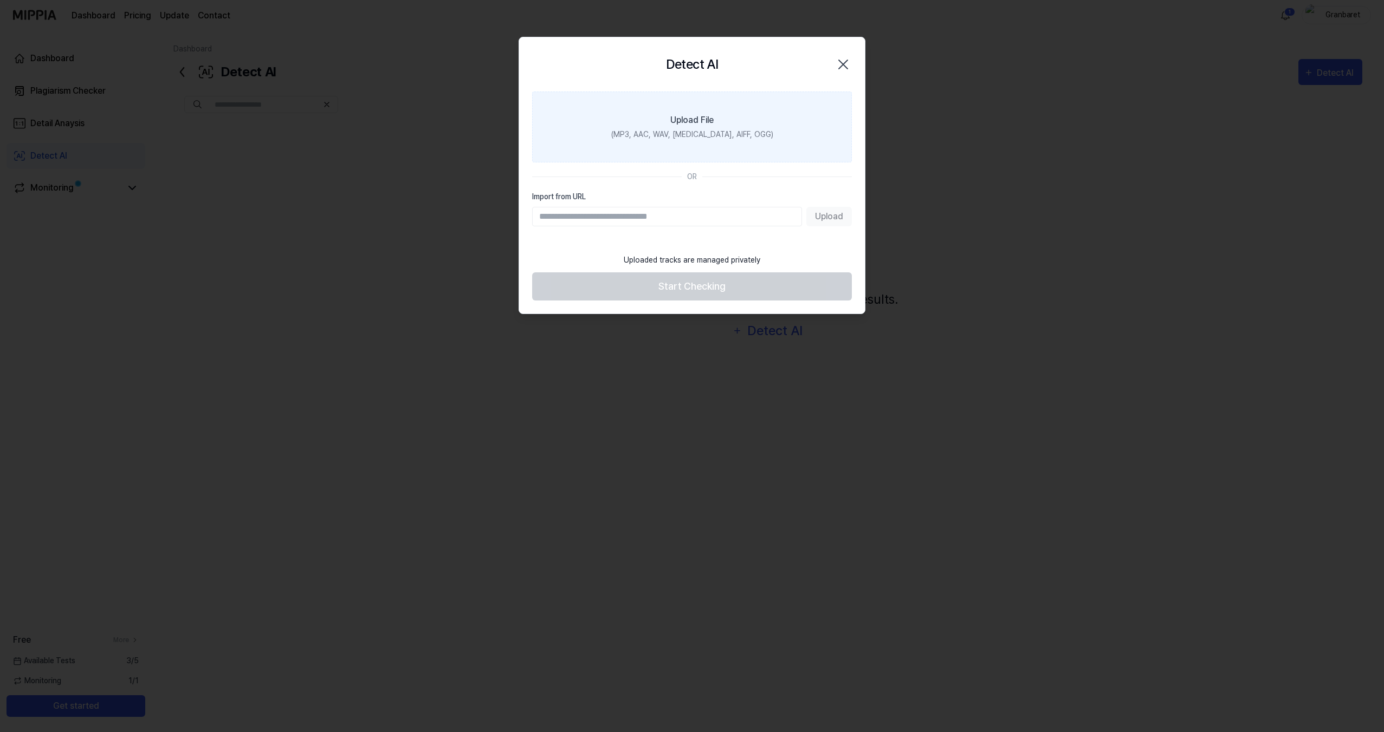
click at [711, 141] on label "Upload File (MP3, AAC, WAV, [MEDICAL_DATA], AIFF, OGG)" at bounding box center [692, 127] width 320 height 71
click at [0, 0] on input "Upload File (MP3, AAC, WAV, [MEDICAL_DATA], AIFF, OGG)" at bounding box center [0, 0] width 0 height 0
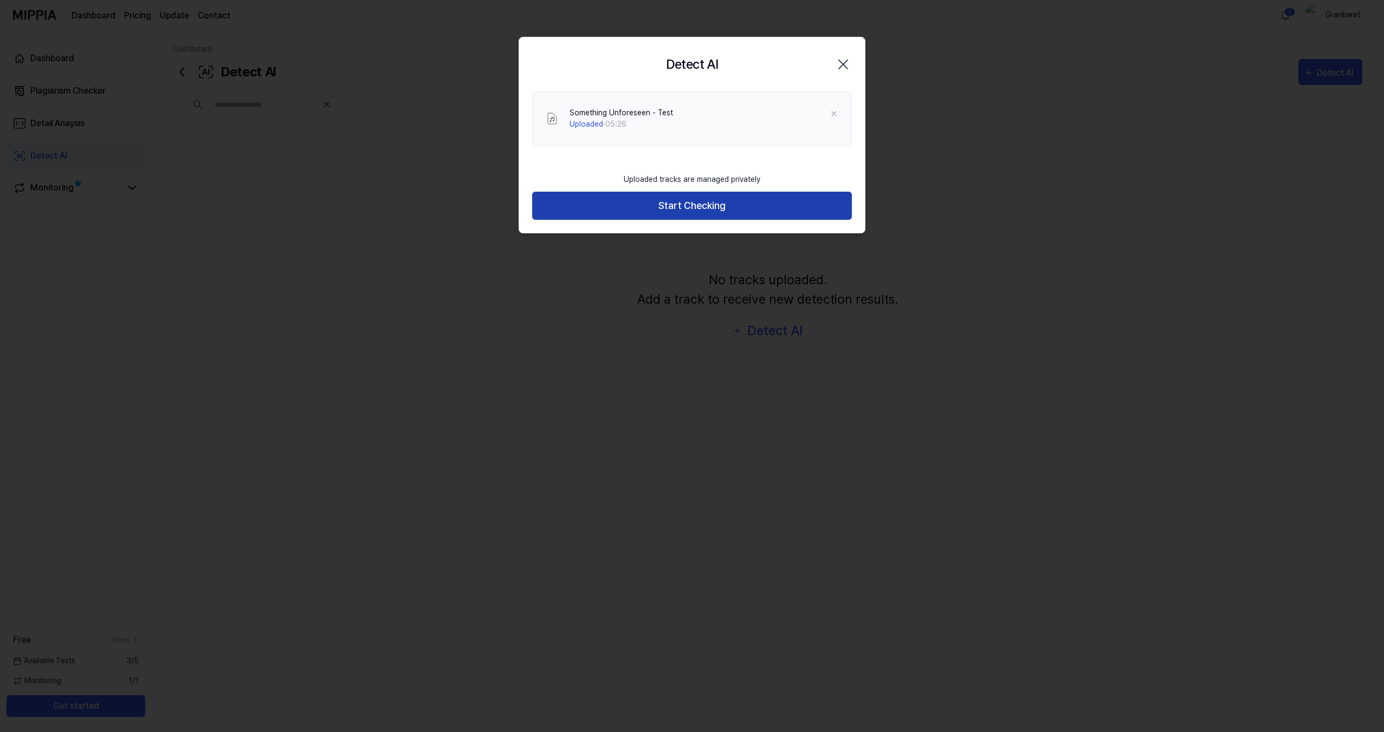
click at [719, 212] on button "Start Checking" at bounding box center [692, 206] width 320 height 29
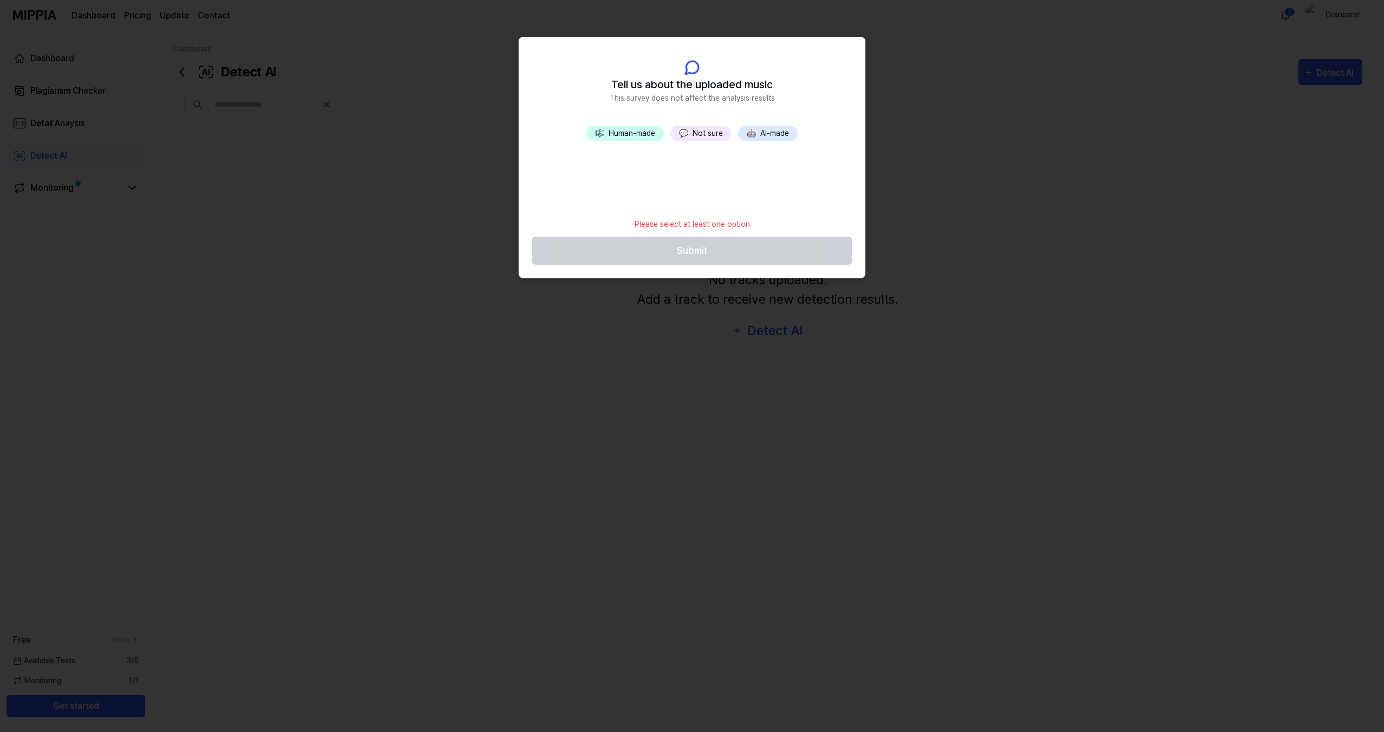
click at [695, 134] on button "💬 Not sure" at bounding box center [700, 134] width 61 height 16
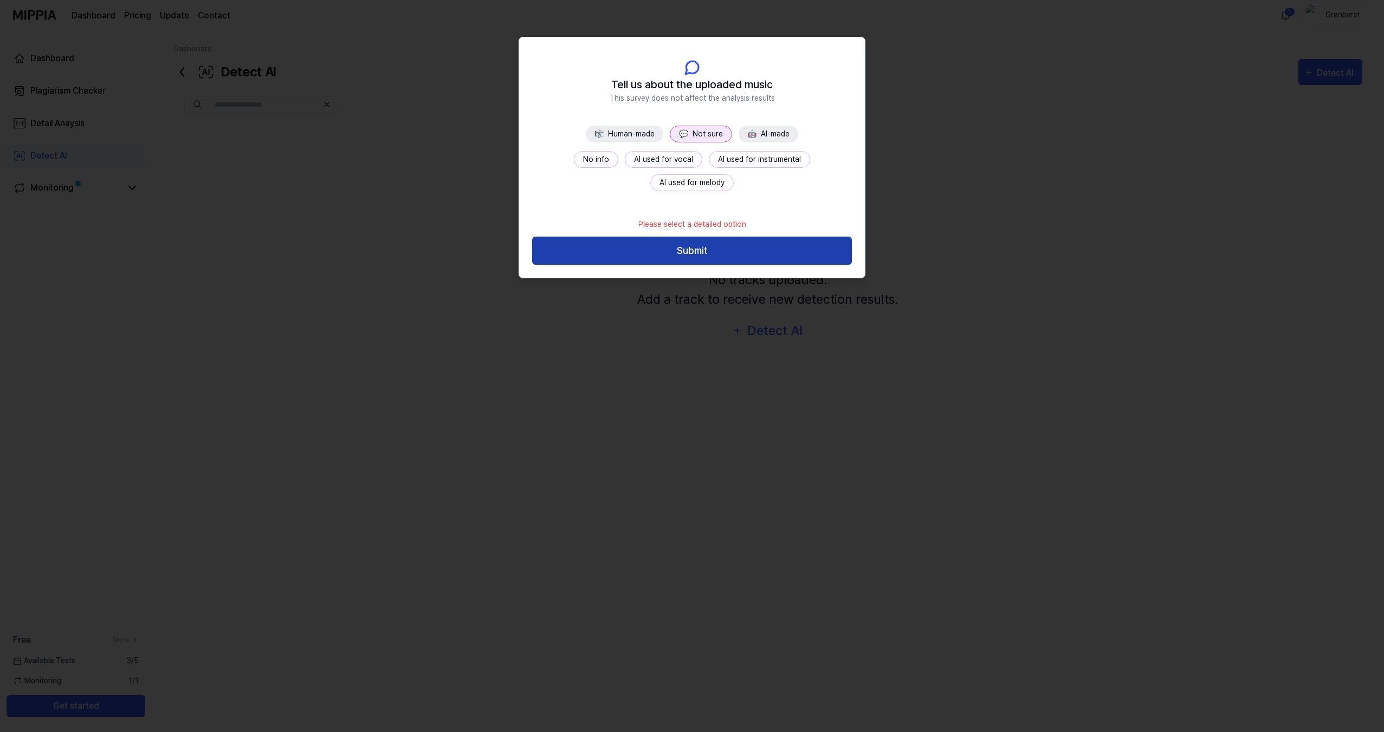
click at [711, 257] on button "Submit" at bounding box center [692, 251] width 320 height 29
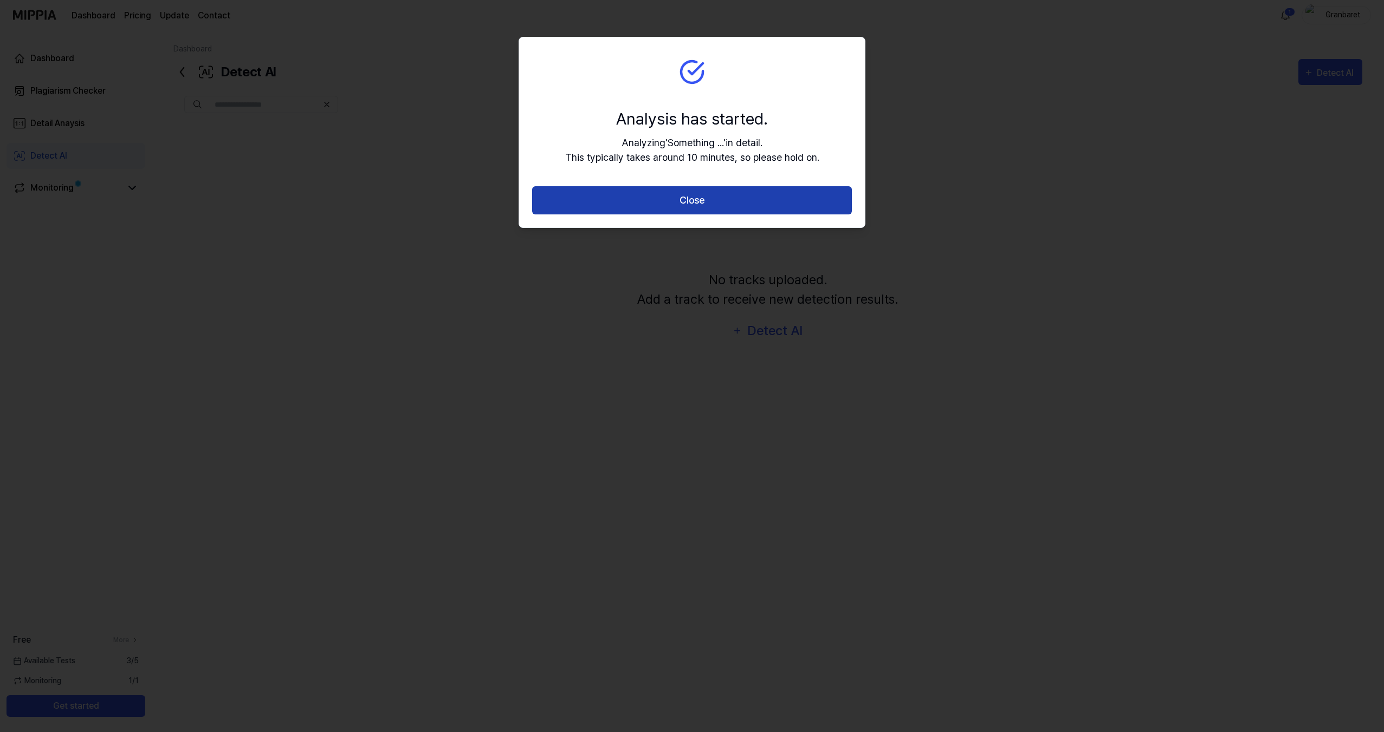
click at [706, 196] on button "Close" at bounding box center [692, 200] width 320 height 29
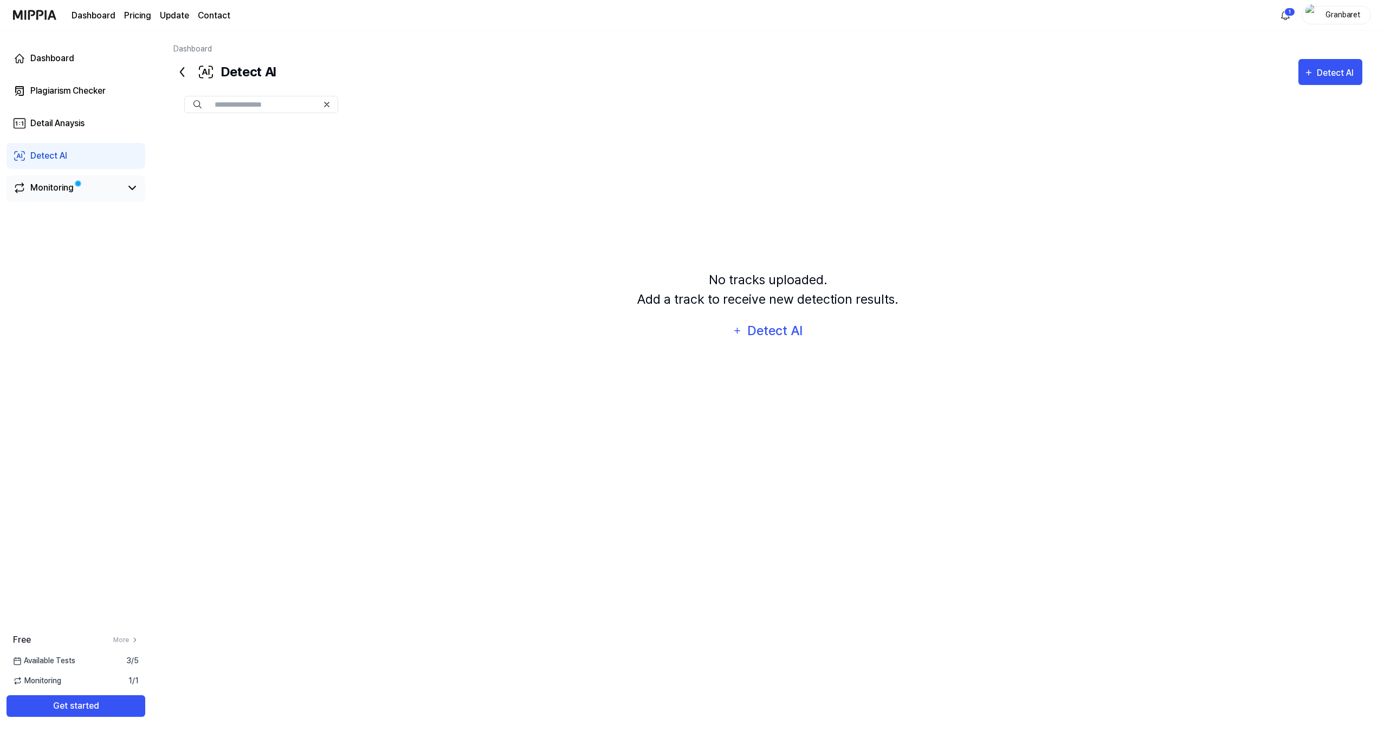
click at [77, 190] on link "Monitoring" at bounding box center [67, 187] width 108 height 13
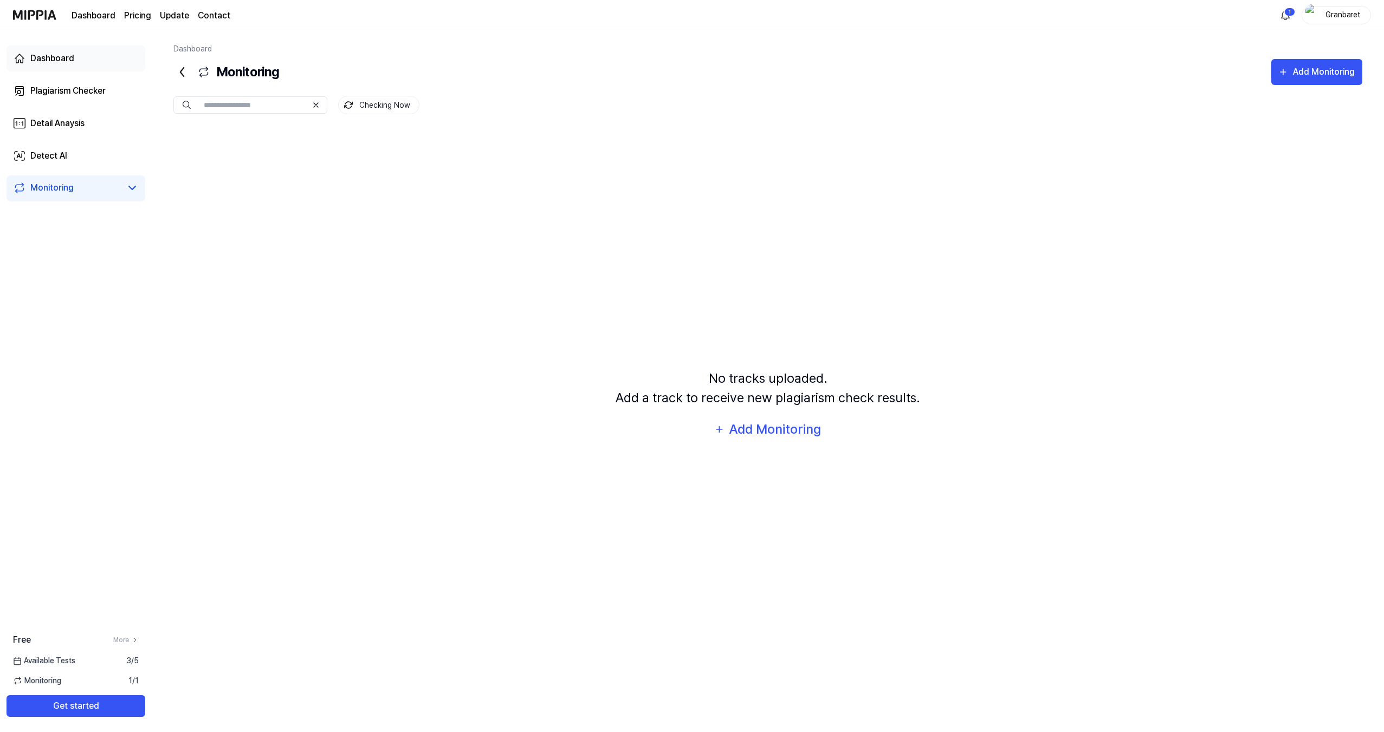
click at [40, 64] on div "Dashboard" at bounding box center [52, 58] width 44 height 13
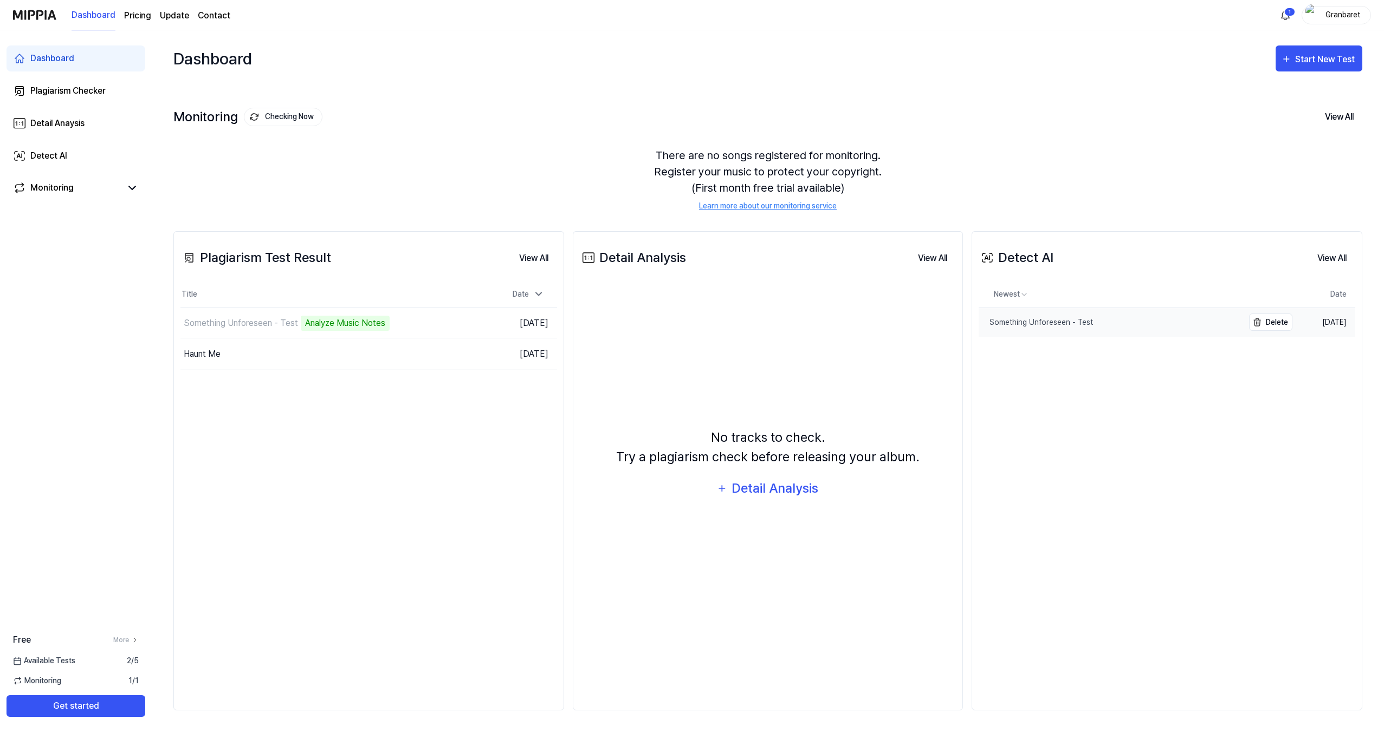
click at [1138, 325] on link "Something Unforeseen - Test" at bounding box center [1110, 322] width 264 height 29
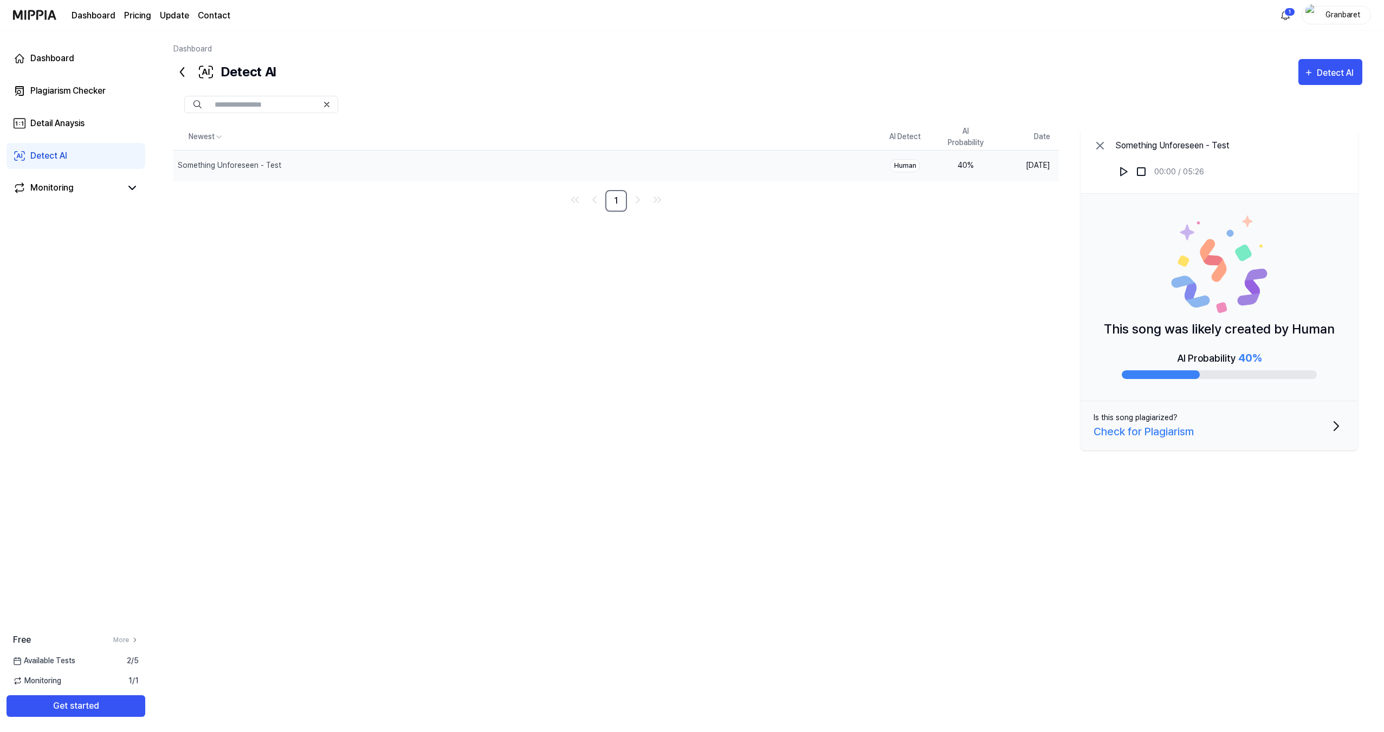
click at [1067, 391] on div "Newest AI Detect AI Probability Date Something Unforeseen - Test Delete Human 4…" at bounding box center [767, 362] width 1189 height 476
click at [56, 71] on link "Dashboard" at bounding box center [76, 59] width 139 height 26
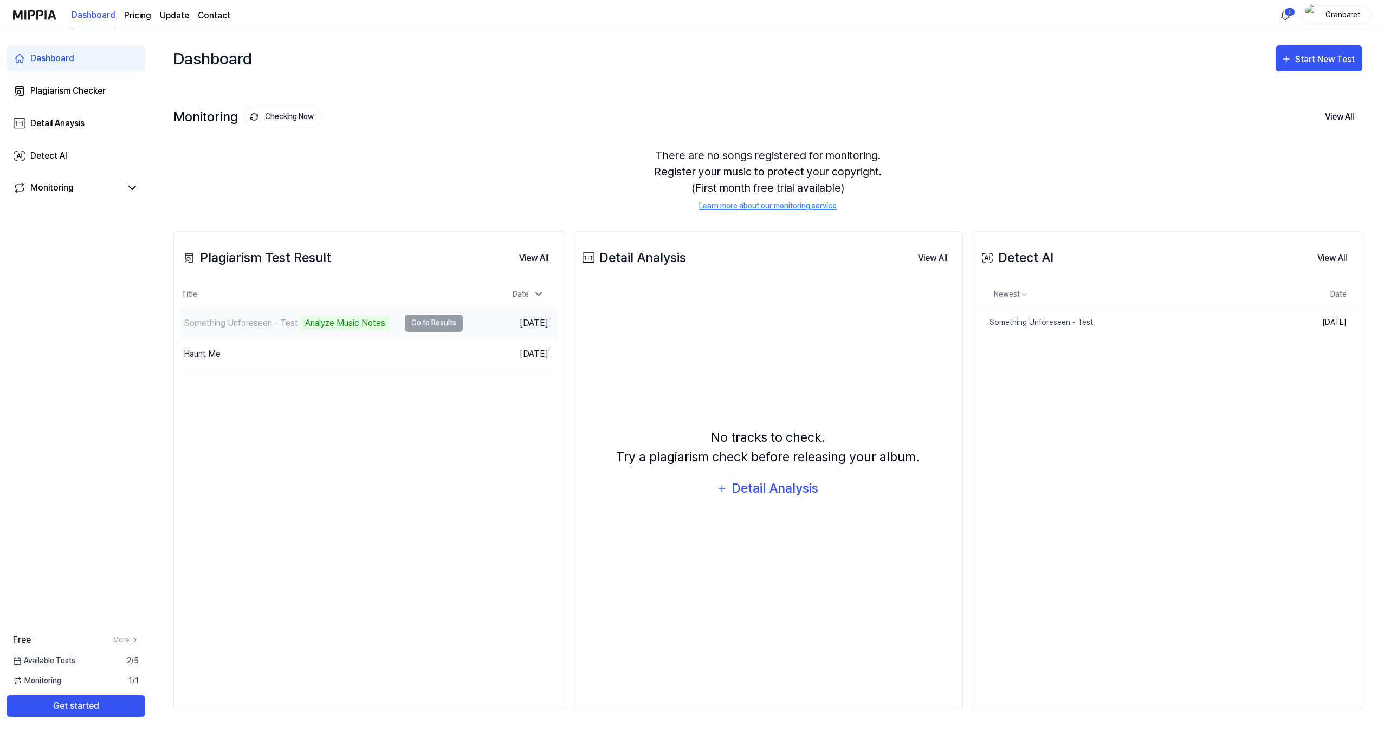
click at [329, 322] on div "Analyze Music Notes" at bounding box center [345, 323] width 89 height 15
click at [419, 321] on td "Something Unforeseen - Test Analyze Music Notes Go to Results" at bounding box center [321, 323] width 282 height 30
click at [468, 179] on div "There are no songs registered for monitoring. Register your music to protect yo…" at bounding box center [767, 179] width 1189 height 90
